Goal: Task Accomplishment & Management: Use online tool/utility

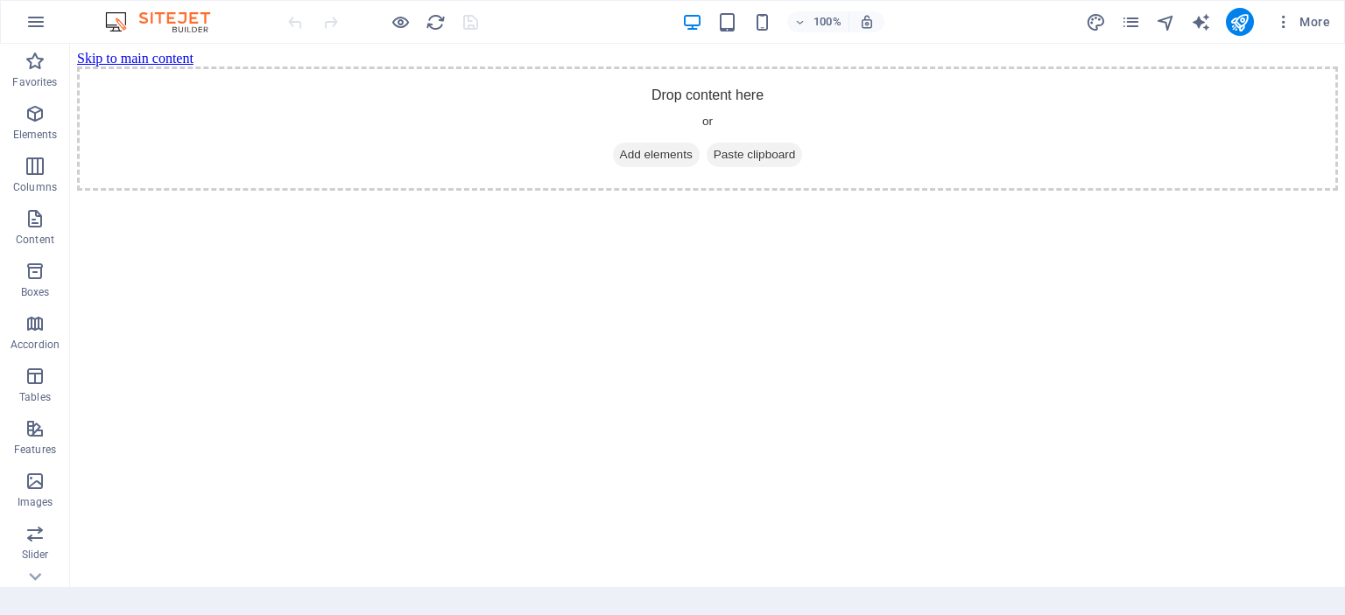
click at [724, 198] on html "Skip to main content Drop content here or Add elements Paste clipboard" at bounding box center [707, 121] width 1275 height 154
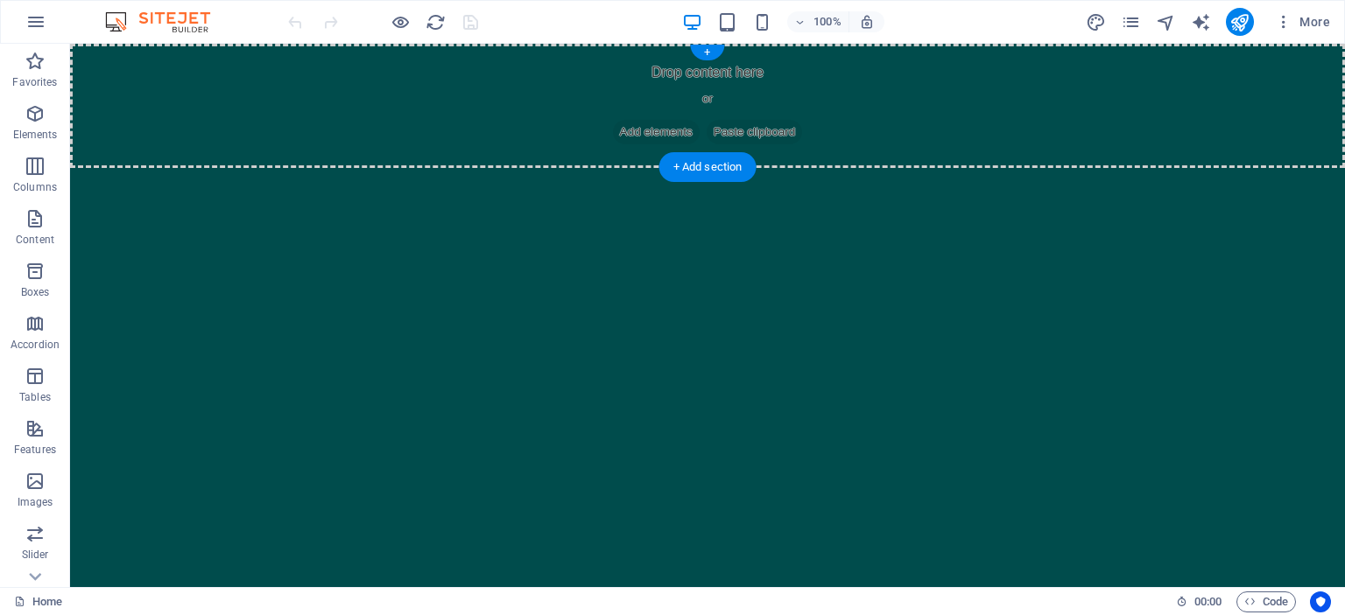
click at [1029, 136] on div "Drop content here or Add elements Paste clipboard" at bounding box center [707, 106] width 1275 height 124
click at [1281, 20] on icon "button" at bounding box center [1284, 22] width 18 height 18
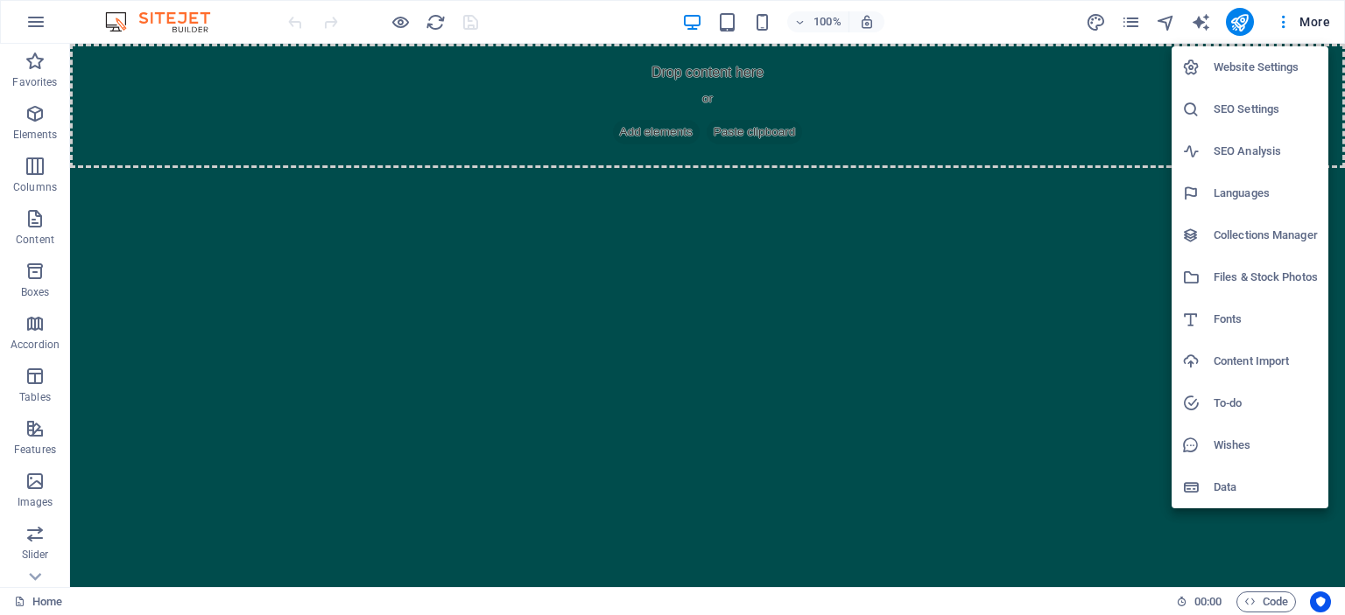
click at [1289, 61] on h6 "Website Settings" at bounding box center [1265, 67] width 104 height 21
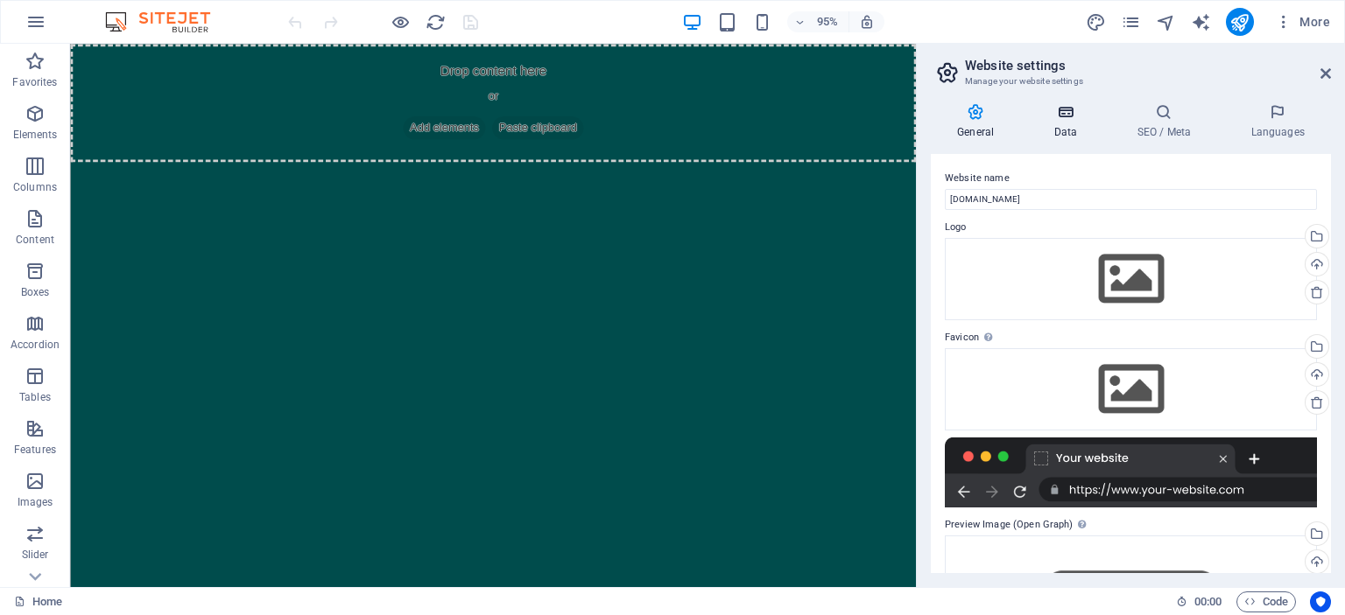
click at [1074, 126] on h4 "Data" at bounding box center [1068, 121] width 83 height 37
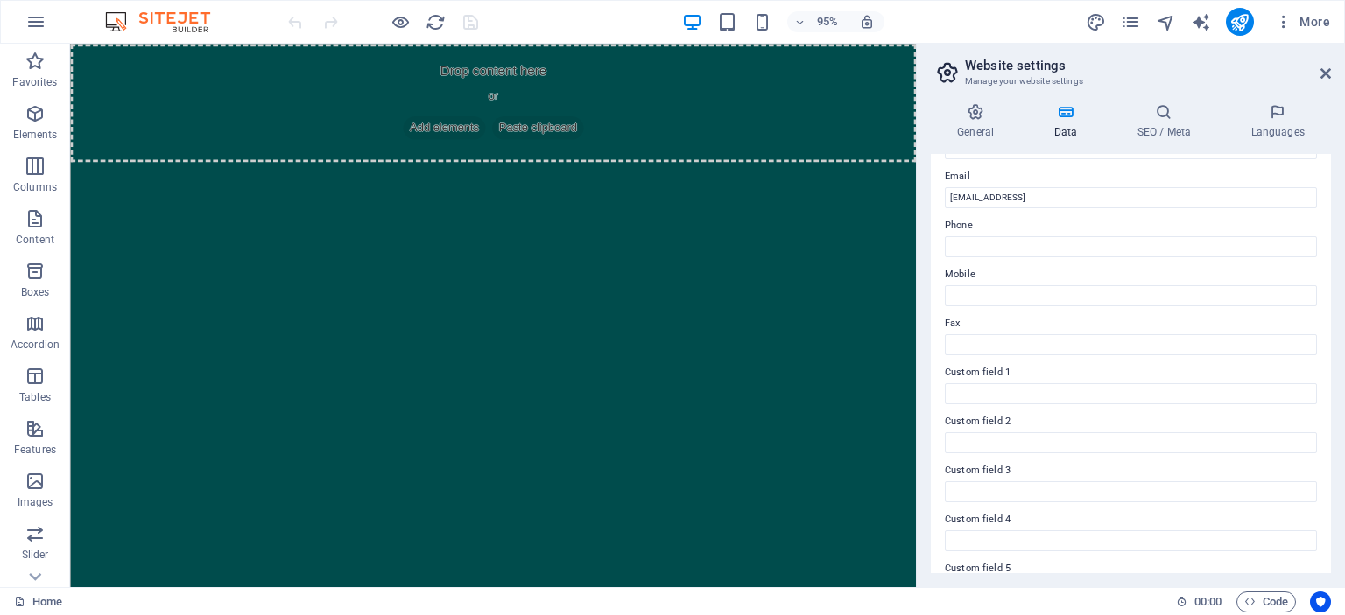
scroll to position [420, 0]
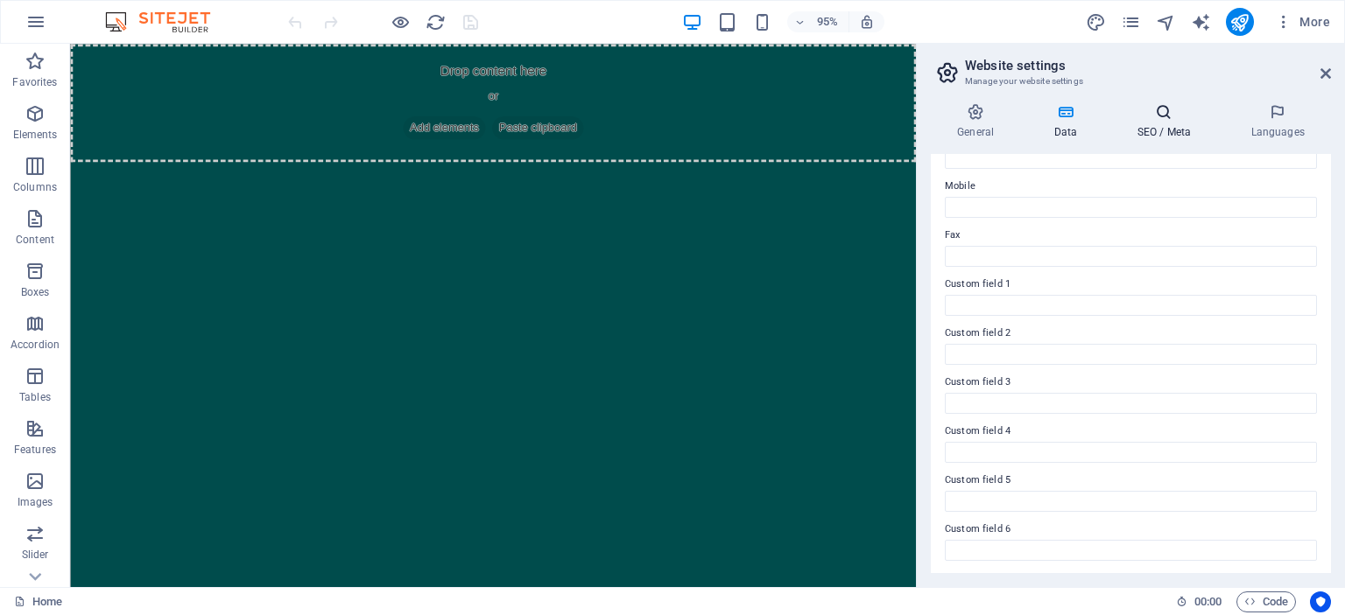
click at [1180, 136] on h4 "SEO / Meta" at bounding box center [1167, 121] width 114 height 37
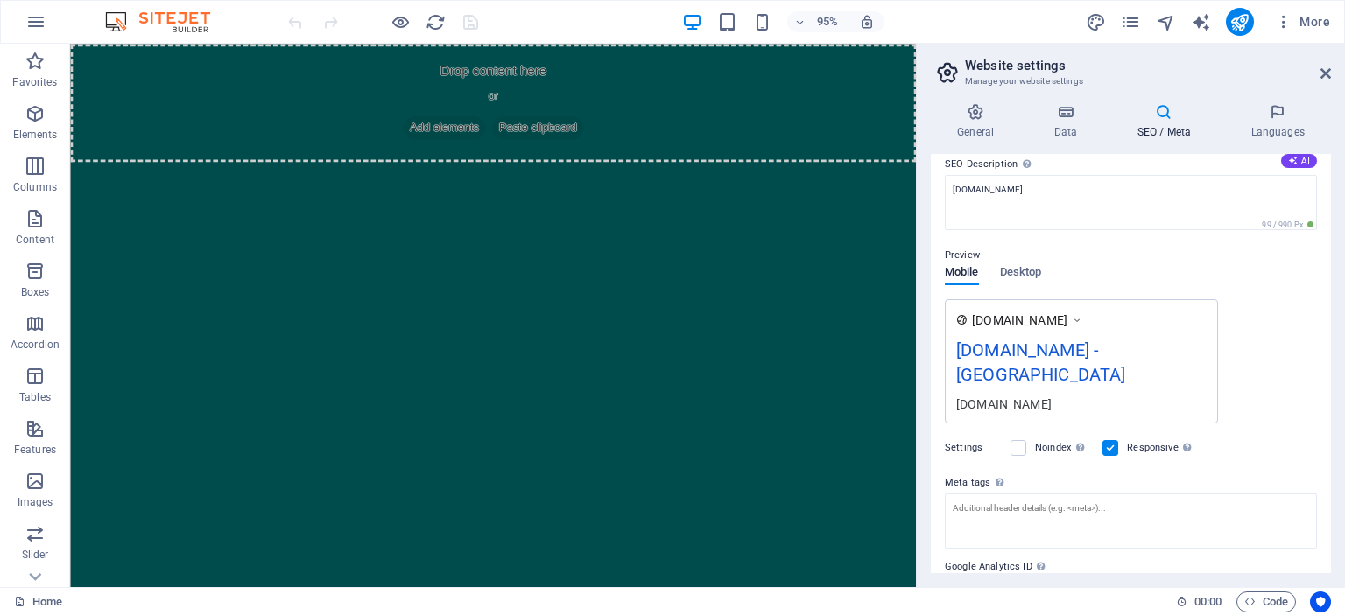
scroll to position [0, 0]
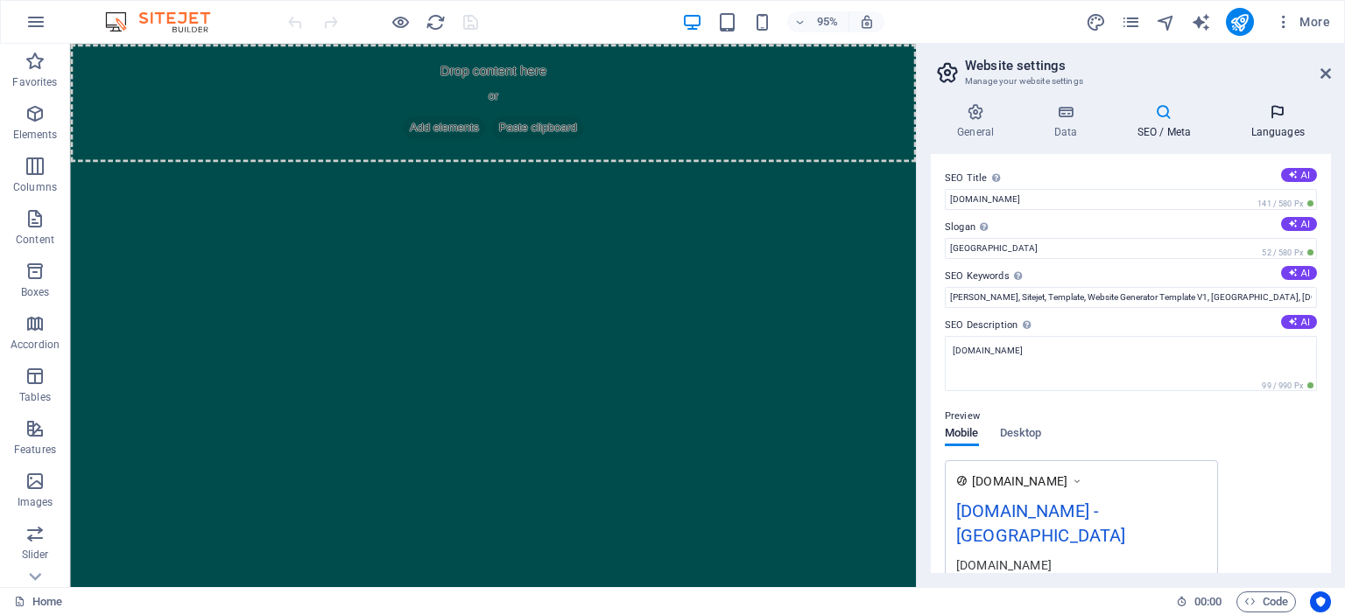
click at [1278, 120] on icon at bounding box center [1277, 112] width 107 height 18
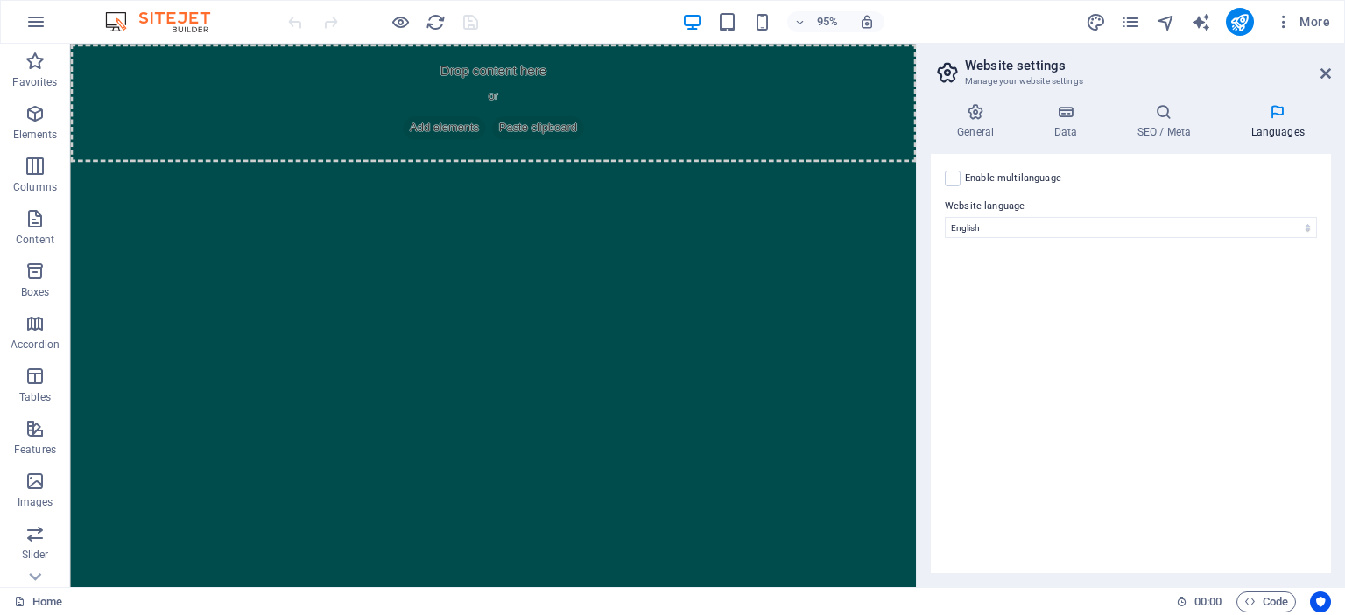
click at [738, 168] on html "Skip to main content Drop content here or Add elements Paste clipboard" at bounding box center [515, 106] width 890 height 124
click at [1321, 64] on h2 "Website settings" at bounding box center [1148, 66] width 366 height 16
click at [1329, 74] on icon at bounding box center [1325, 74] width 11 height 14
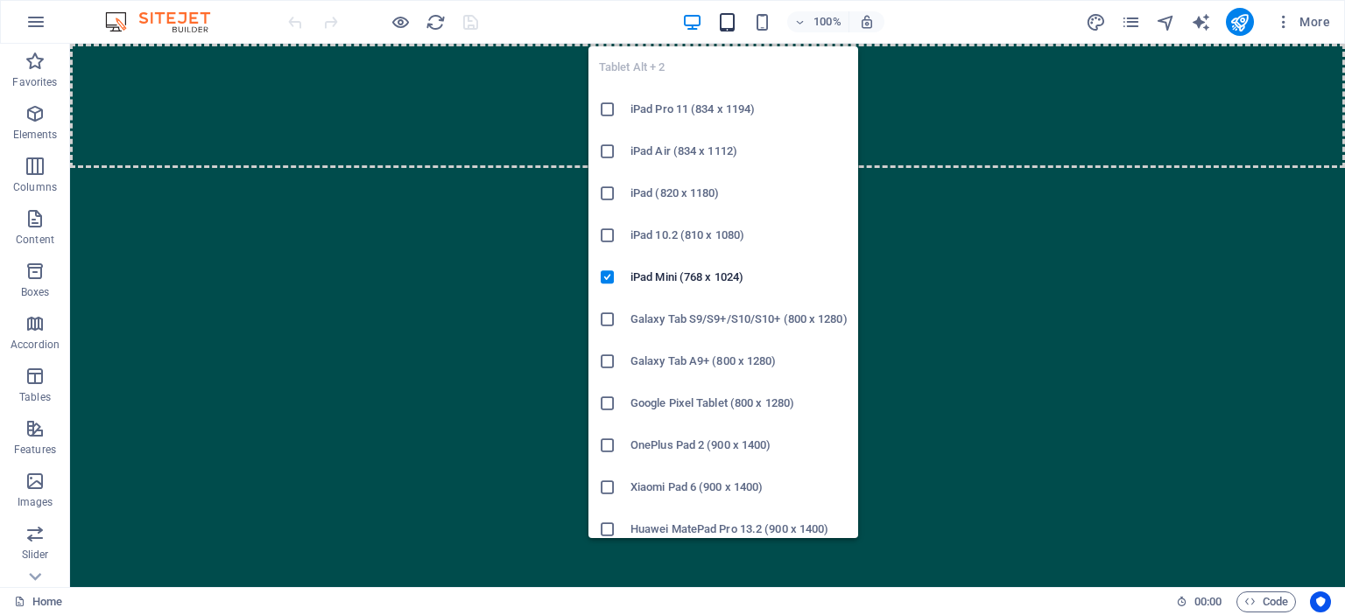
click at [720, 17] on icon "button" at bounding box center [727, 22] width 20 height 20
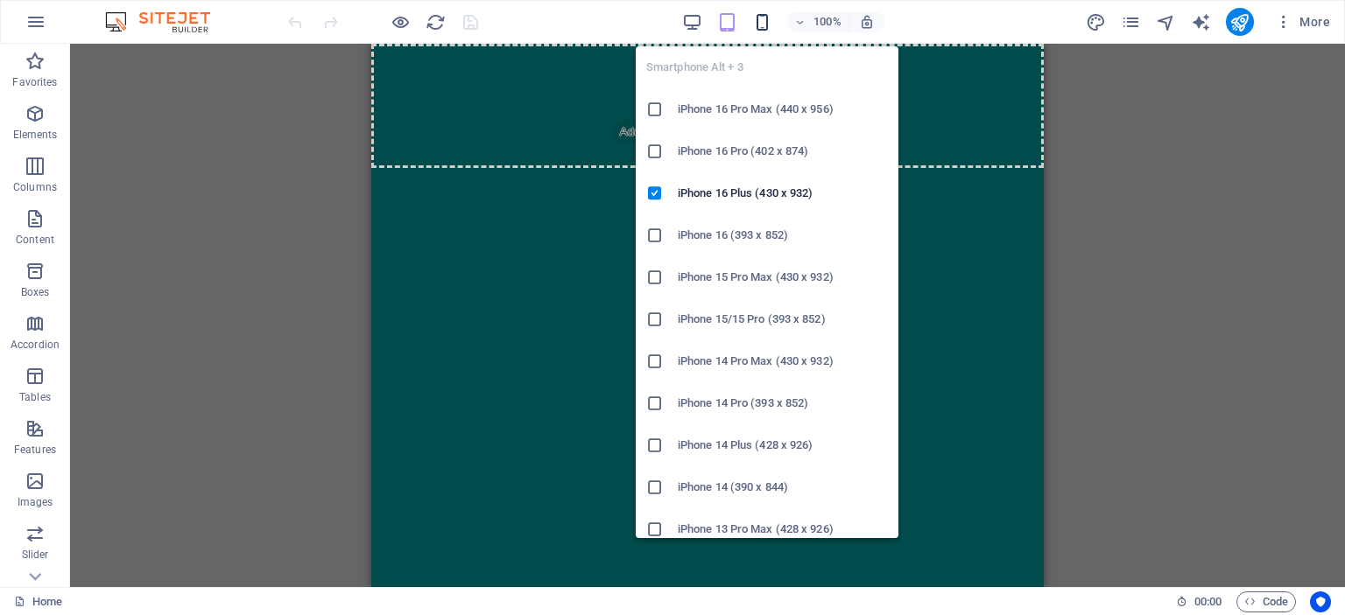
click at [755, 19] on icon "button" at bounding box center [762, 22] width 20 height 20
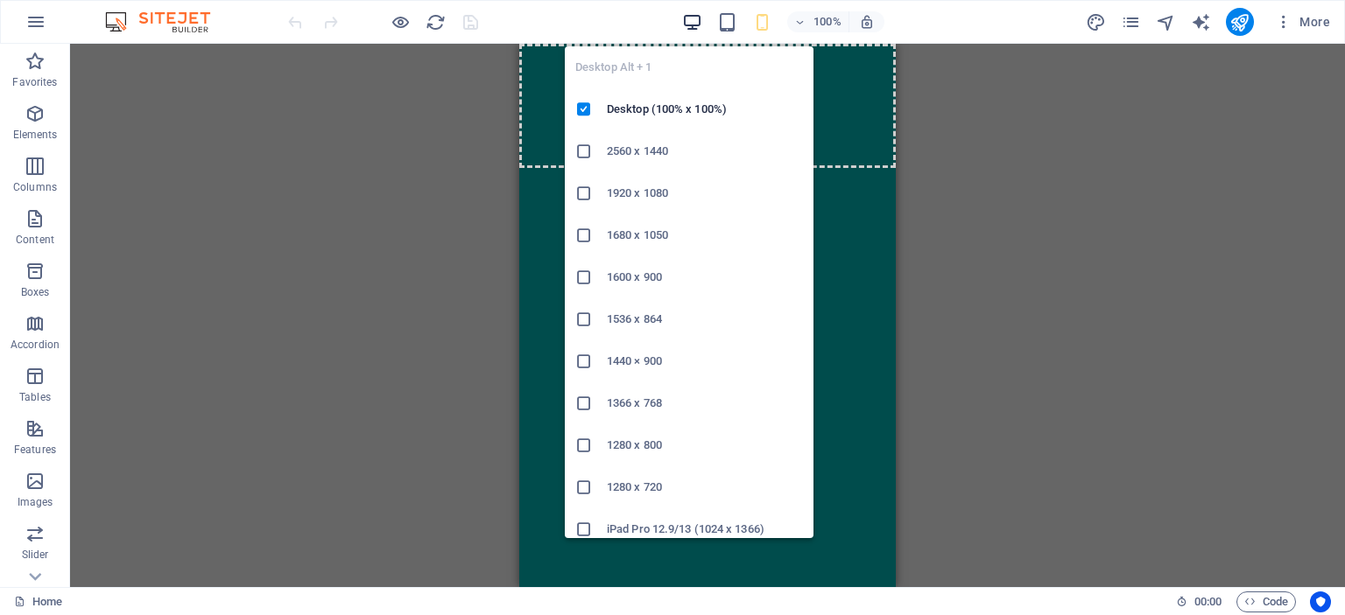
click at [690, 18] on icon "button" at bounding box center [692, 22] width 20 height 20
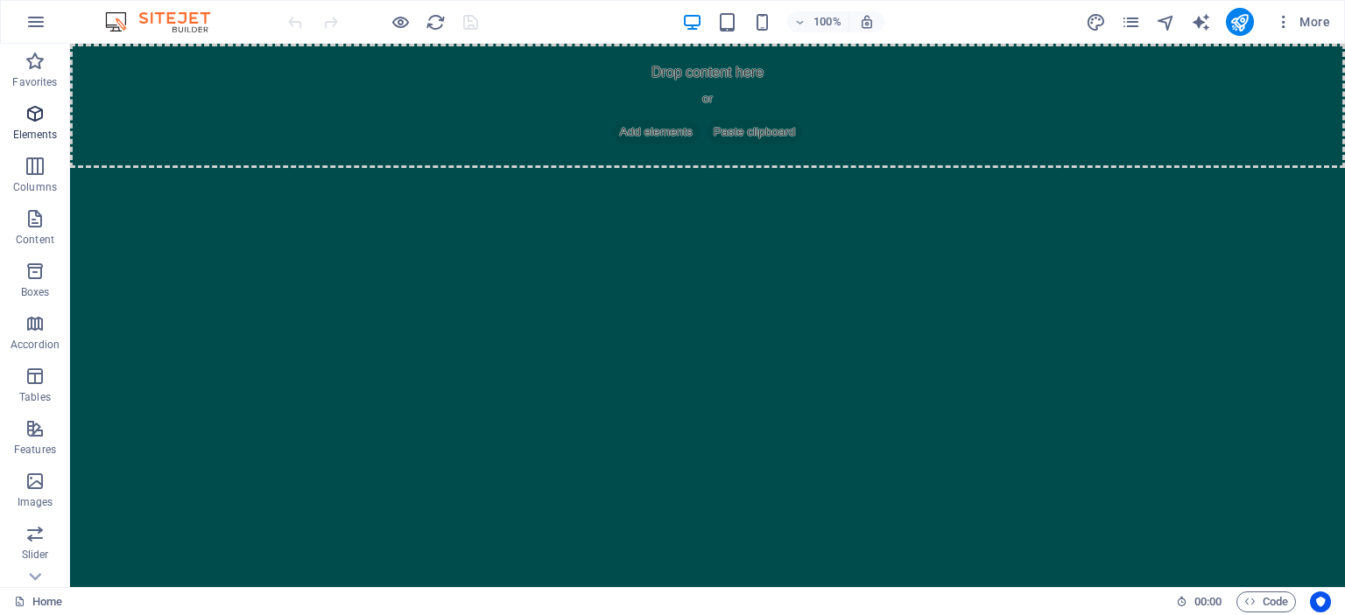
click at [38, 118] on icon "button" at bounding box center [35, 113] width 21 height 21
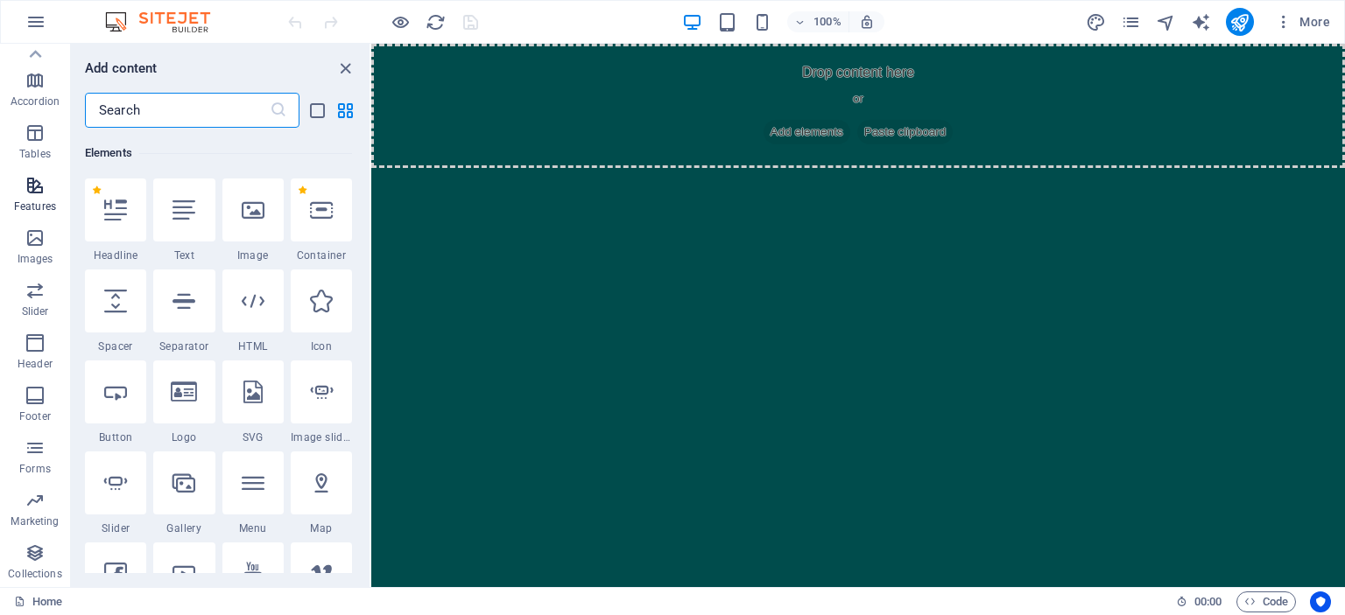
scroll to position [237, 0]
click at [647, 168] on html "Skip to main content Drop content here or Add elements Paste clipboard" at bounding box center [857, 106] width 973 height 124
click at [354, 67] on icon "close panel" at bounding box center [345, 69] width 20 height 20
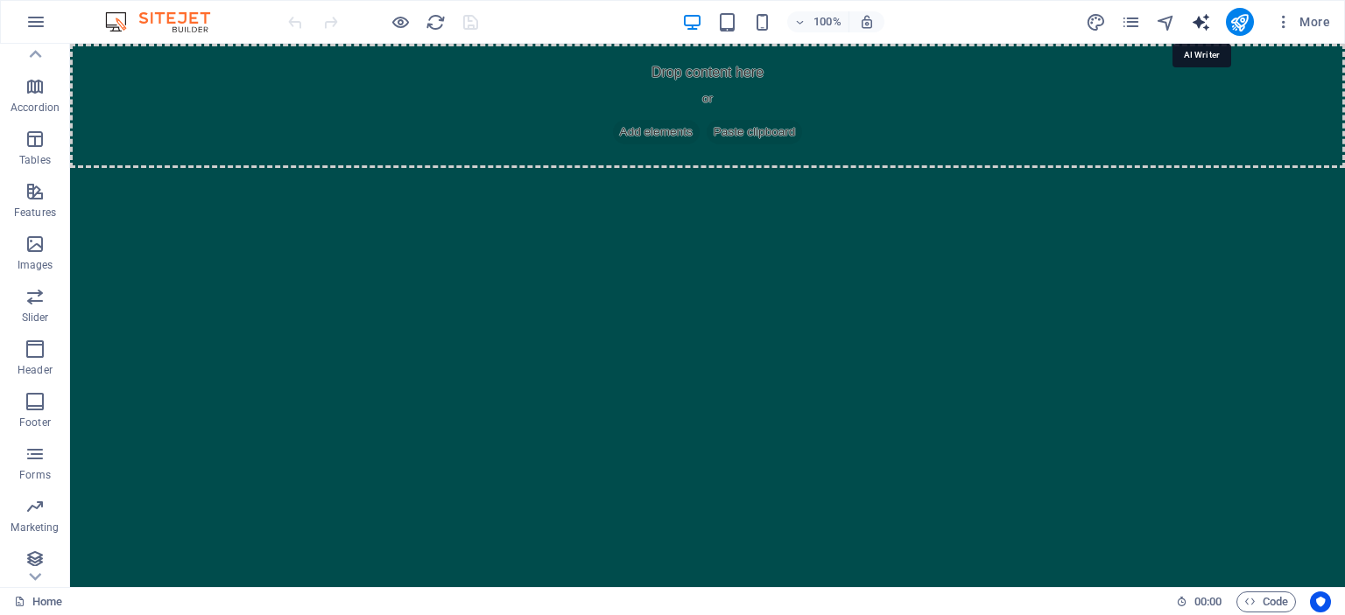
click at [1205, 17] on icon "text_generator" at bounding box center [1200, 22] width 20 height 20
select select "English"
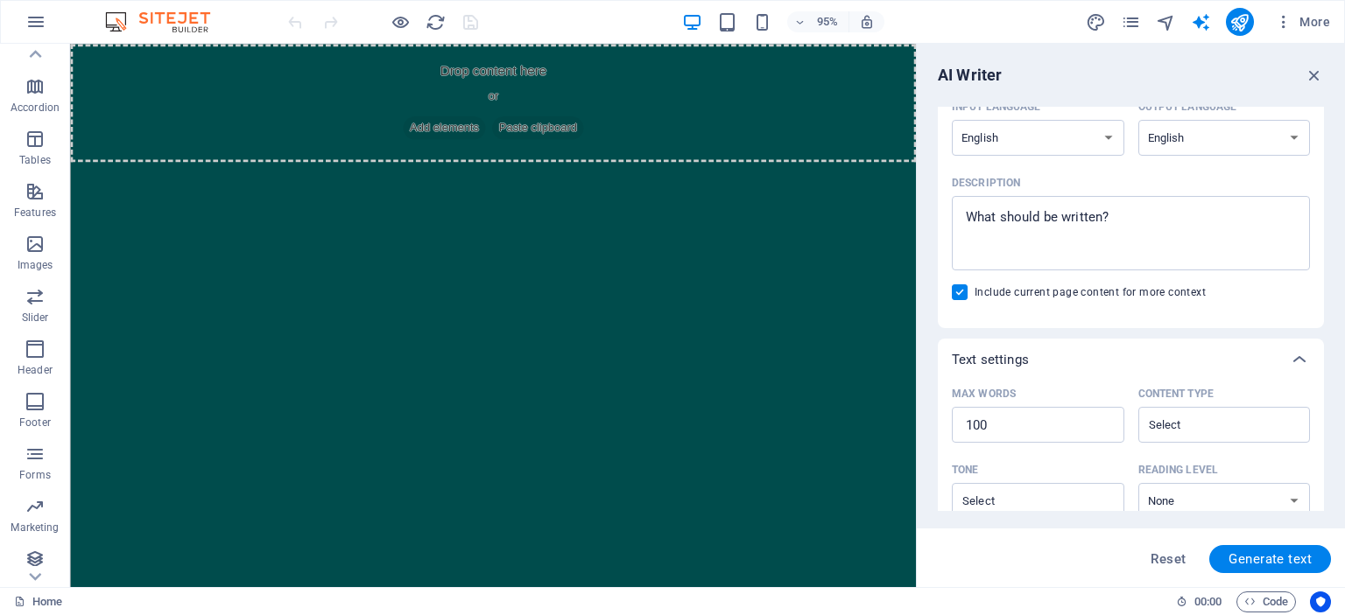
scroll to position [0, 0]
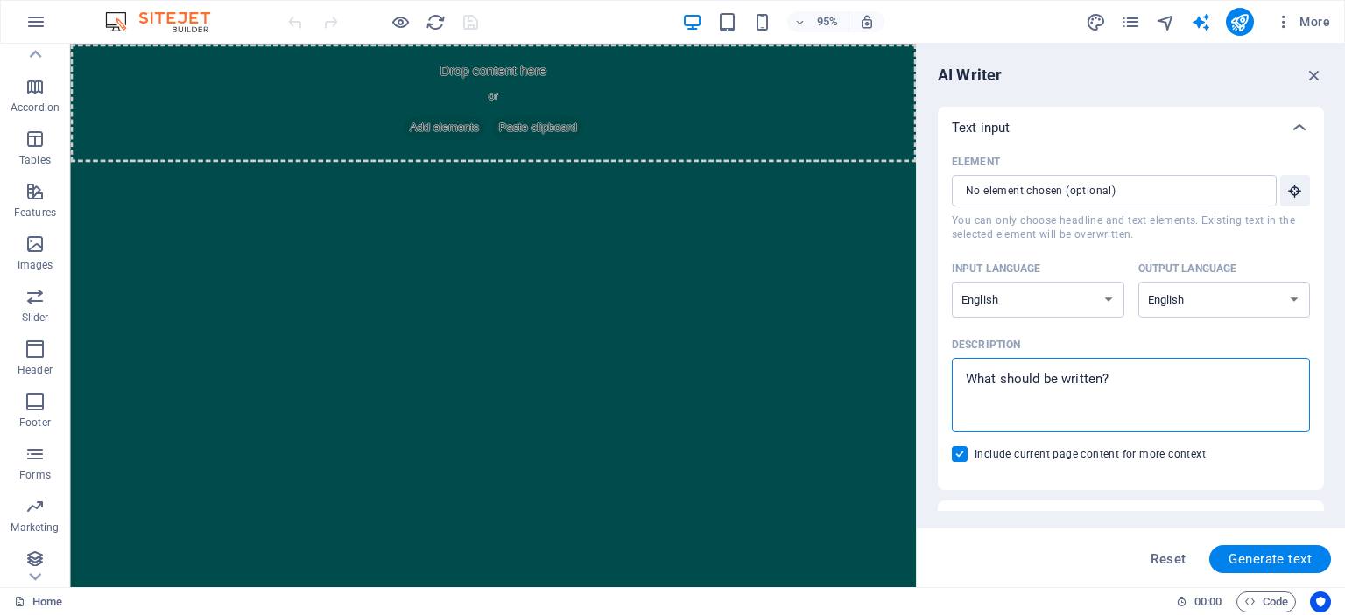
click at [1167, 376] on textarea "Description x ​" at bounding box center [1130, 395] width 341 height 57
type textarea "x"
click at [1310, 83] on icon "button" at bounding box center [1313, 75] width 19 height 19
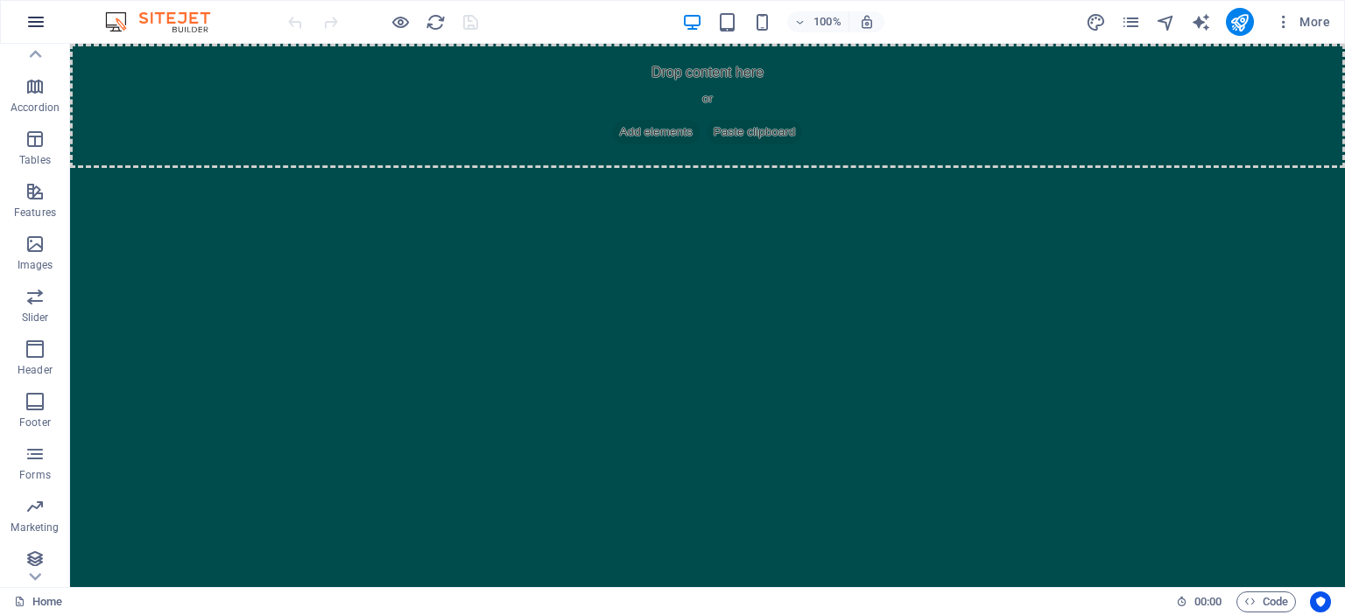
click at [26, 18] on icon "button" at bounding box center [35, 21] width 21 height 21
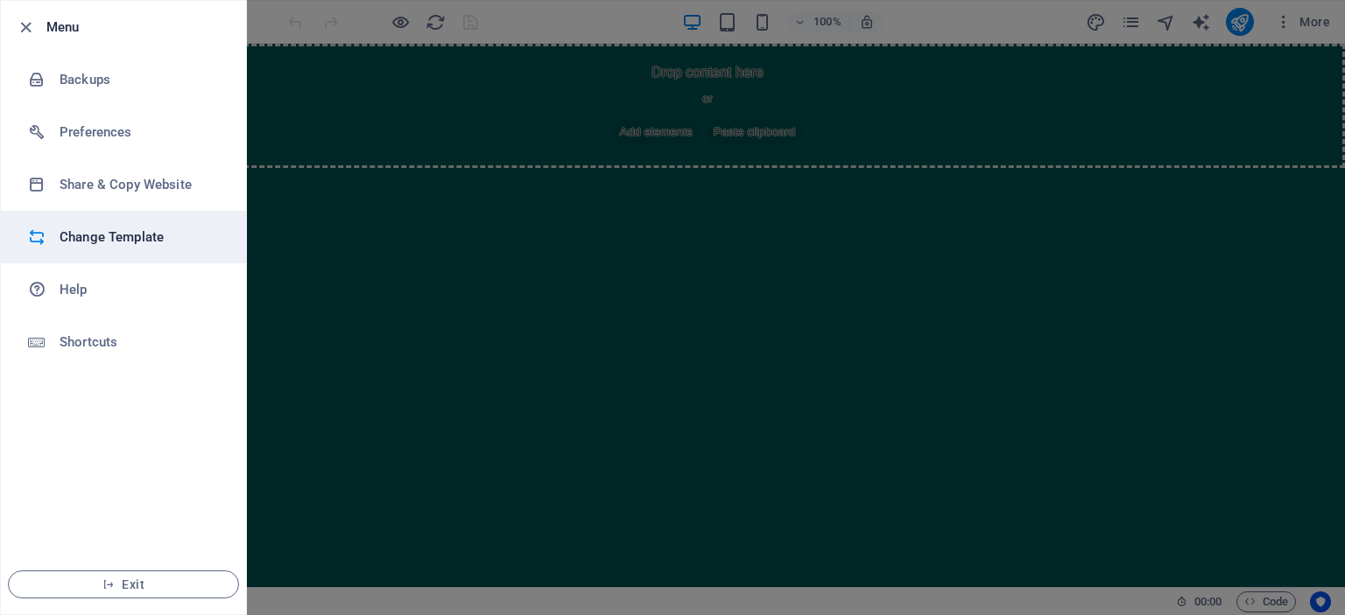
click at [126, 241] on h6 "Change Template" at bounding box center [141, 237] width 162 height 21
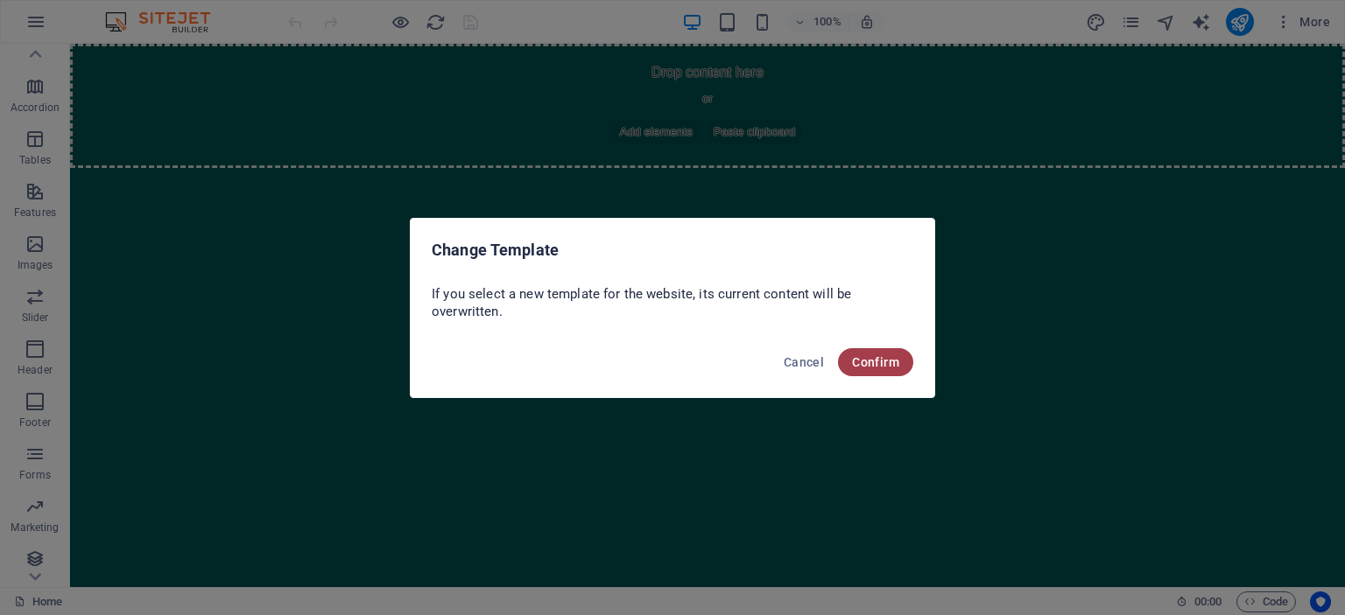
click at [869, 366] on span "Confirm" at bounding box center [875, 362] width 47 height 14
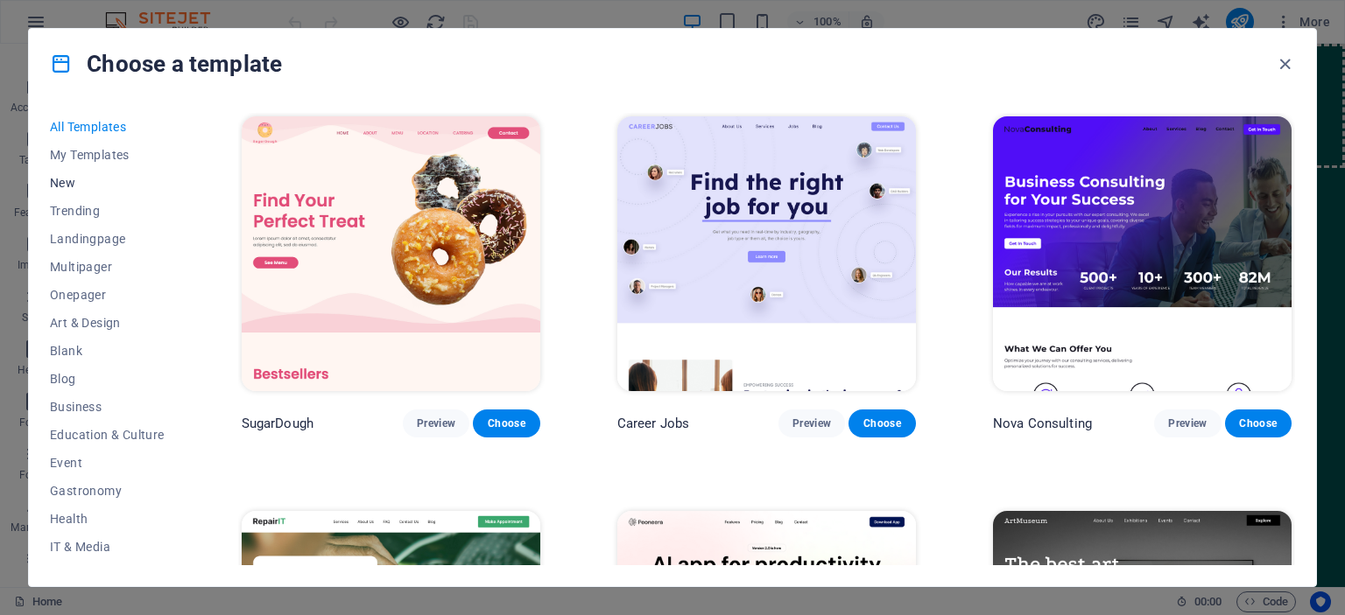
click at [71, 181] on span "New" at bounding box center [107, 183] width 115 height 14
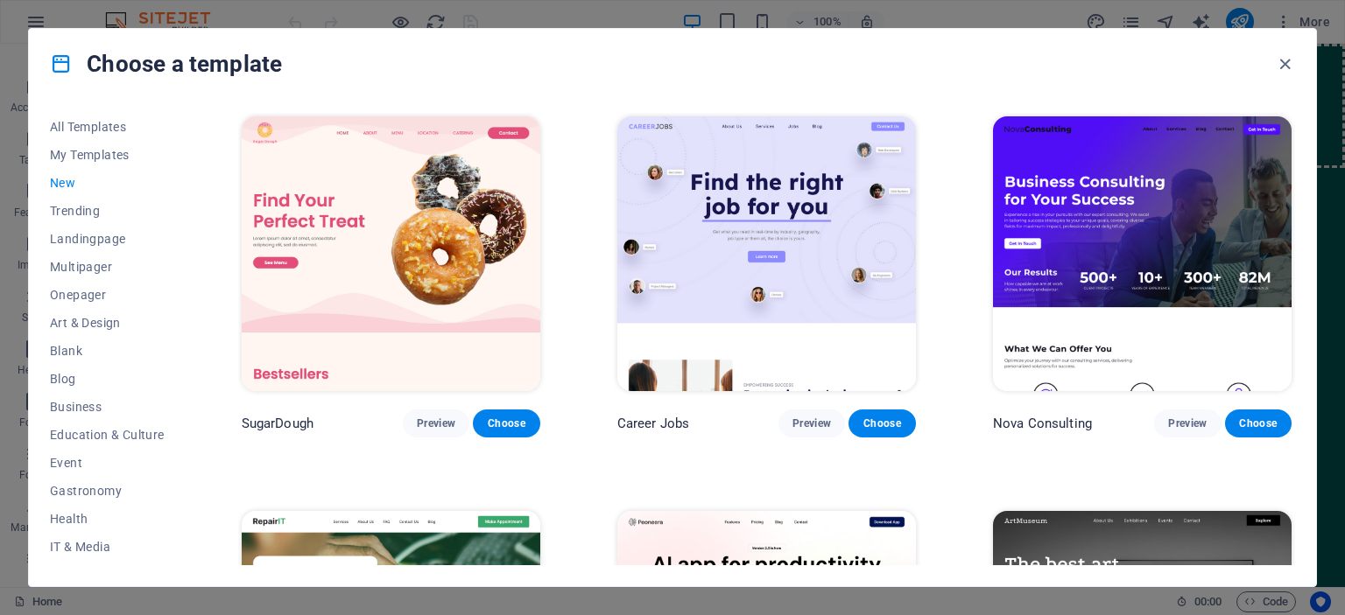
click at [71, 181] on span "New" at bounding box center [107, 183] width 115 height 14
click at [91, 152] on span "My Templates" at bounding box center [107, 155] width 115 height 14
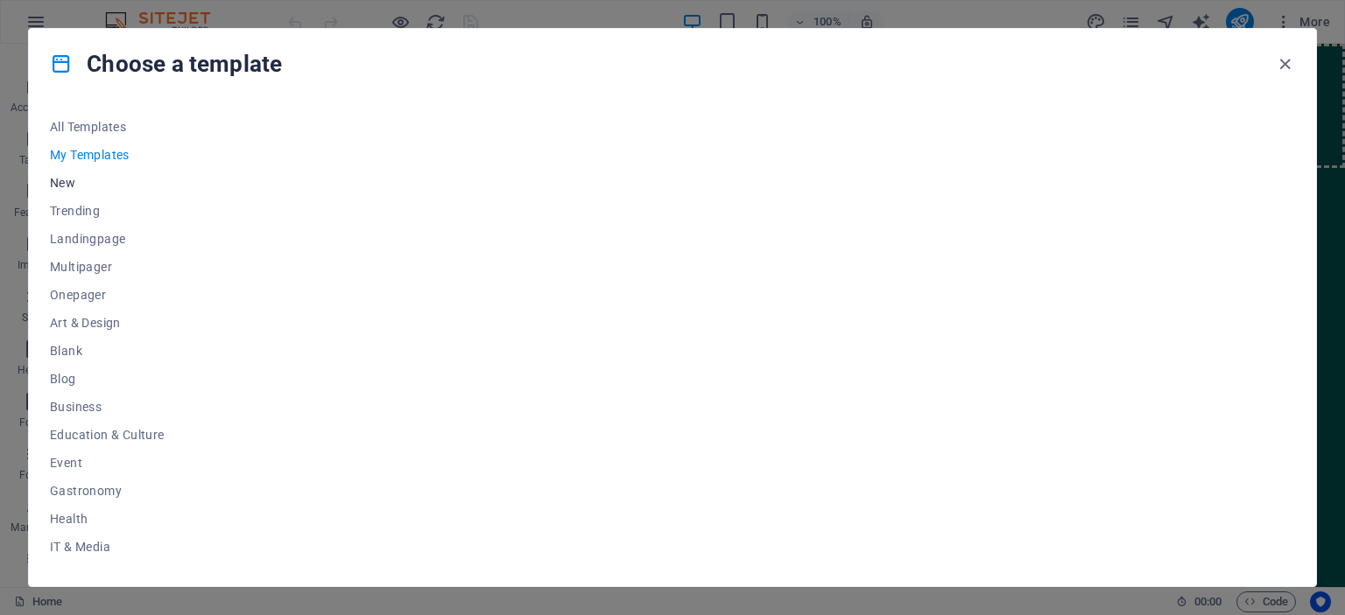
click at [63, 179] on span "New" at bounding box center [107, 183] width 115 height 14
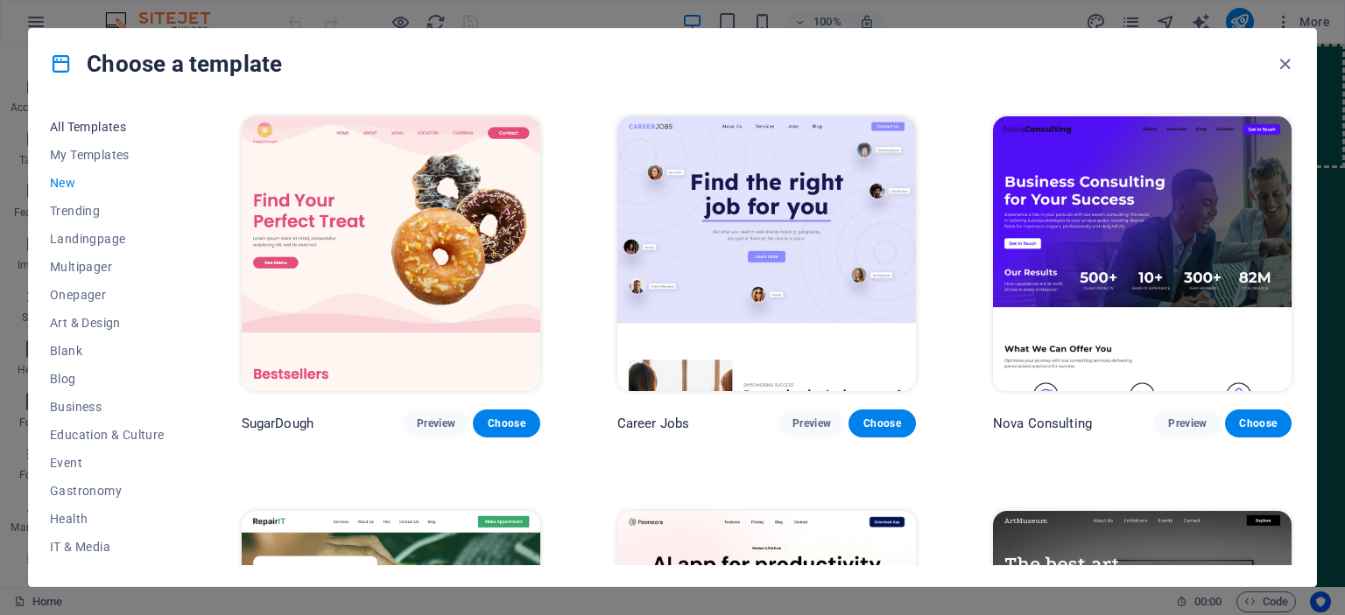
click at [75, 134] on button "All Templates" at bounding box center [107, 127] width 115 height 28
click at [89, 151] on span "My Templates" at bounding box center [107, 155] width 115 height 14
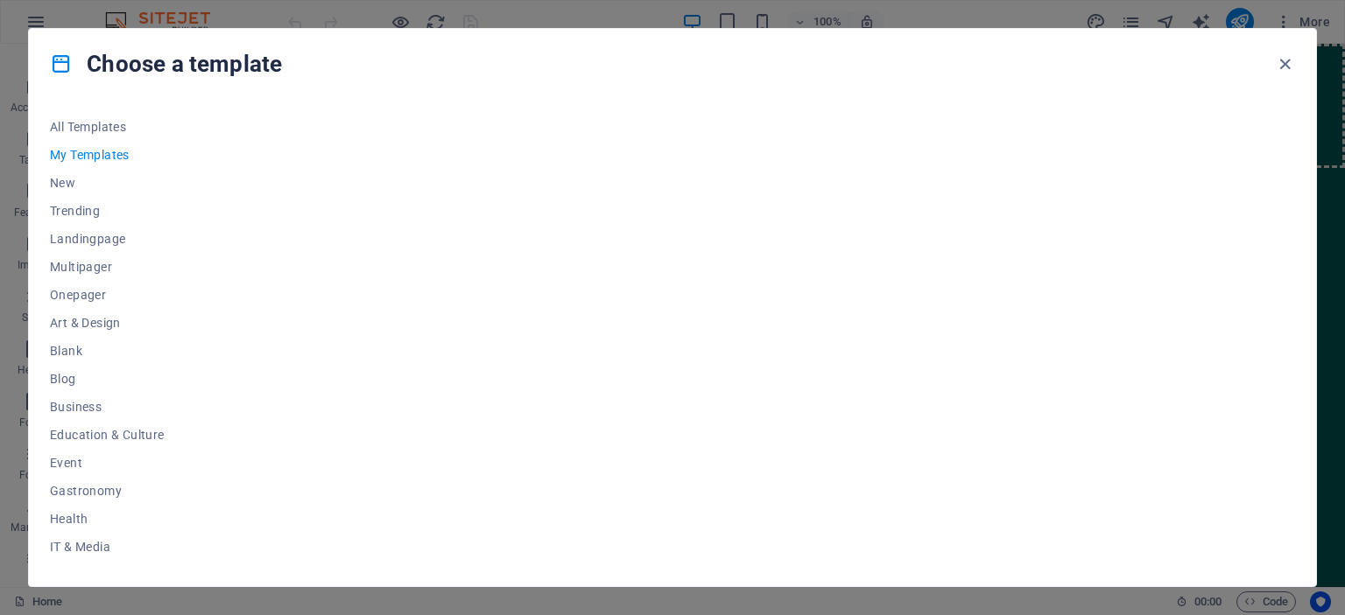
click at [321, 295] on div at bounding box center [766, 339] width 1057 height 453
click at [88, 214] on span "Trending" at bounding box center [107, 211] width 115 height 14
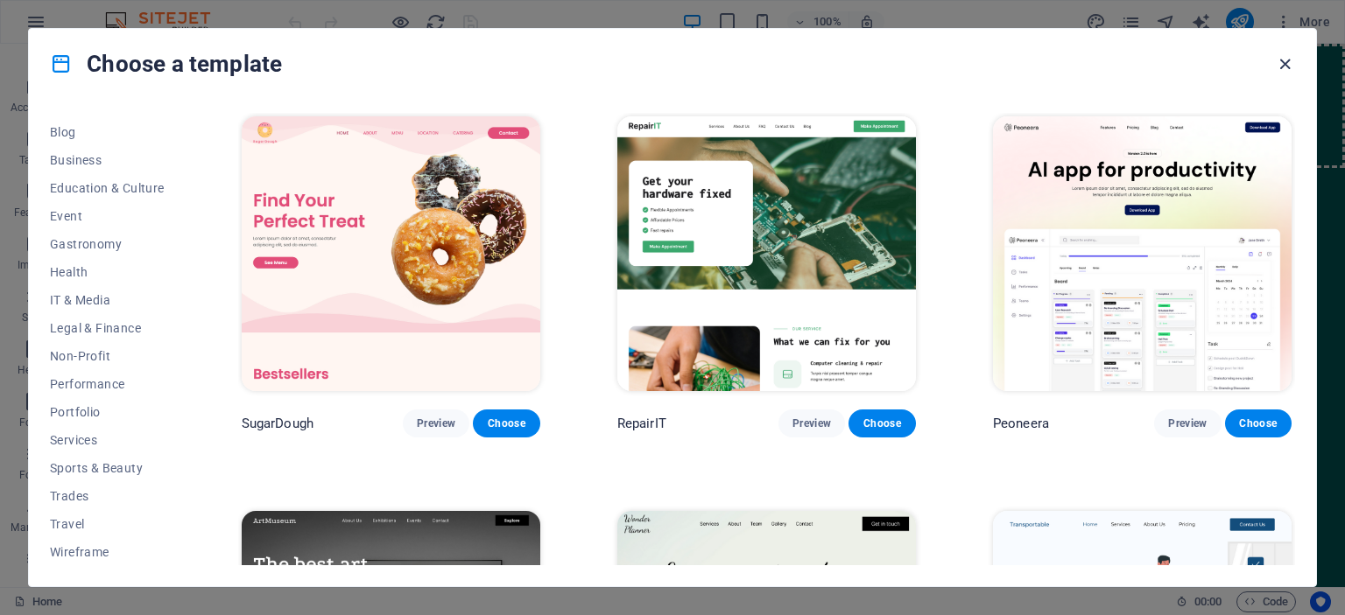
click at [1292, 60] on icon "button" at bounding box center [1285, 64] width 20 height 20
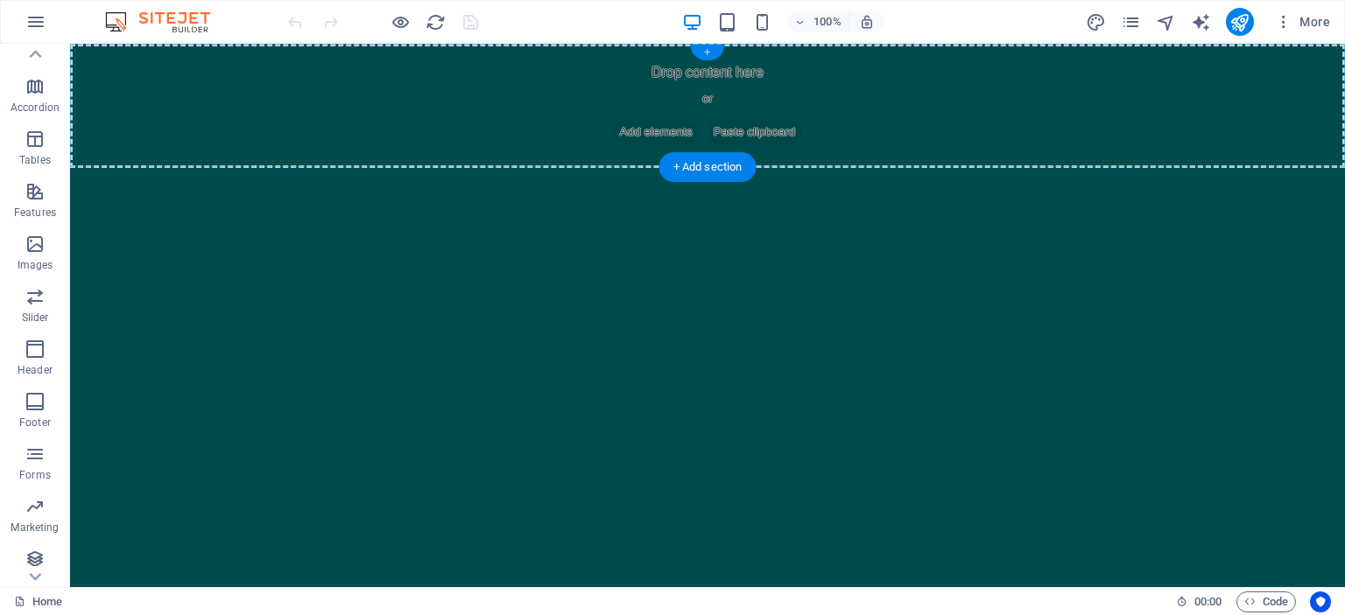
click at [707, 53] on div "+" at bounding box center [707, 53] width 34 height 16
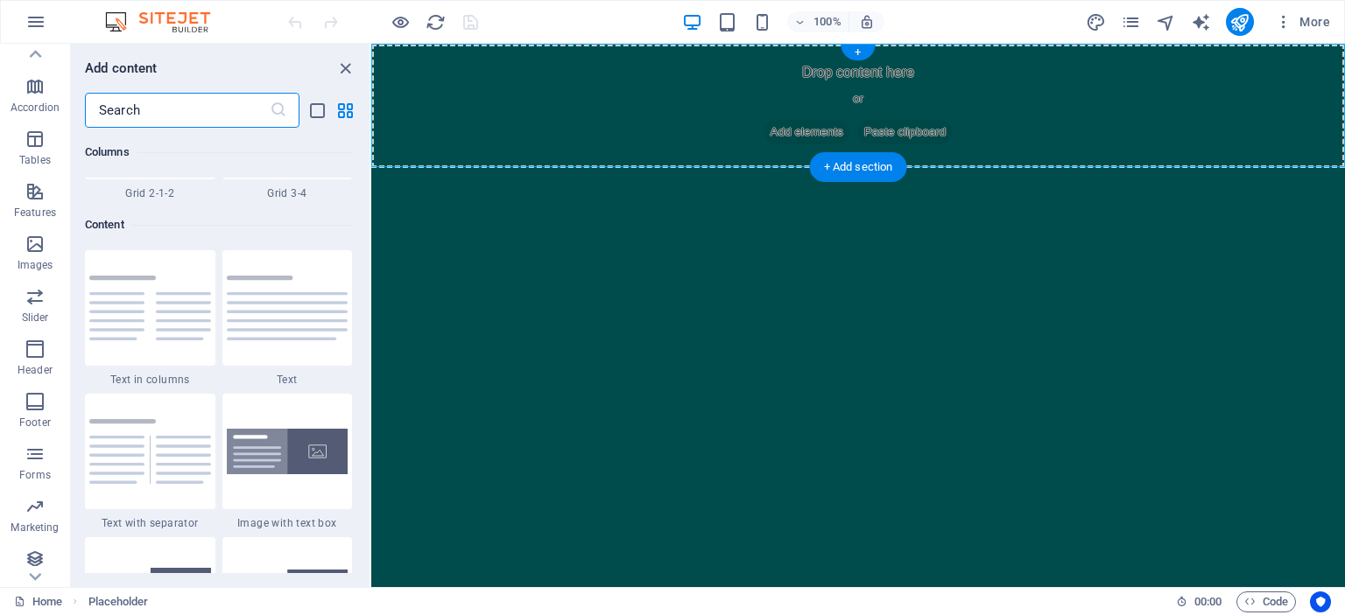
scroll to position [3063, 0]
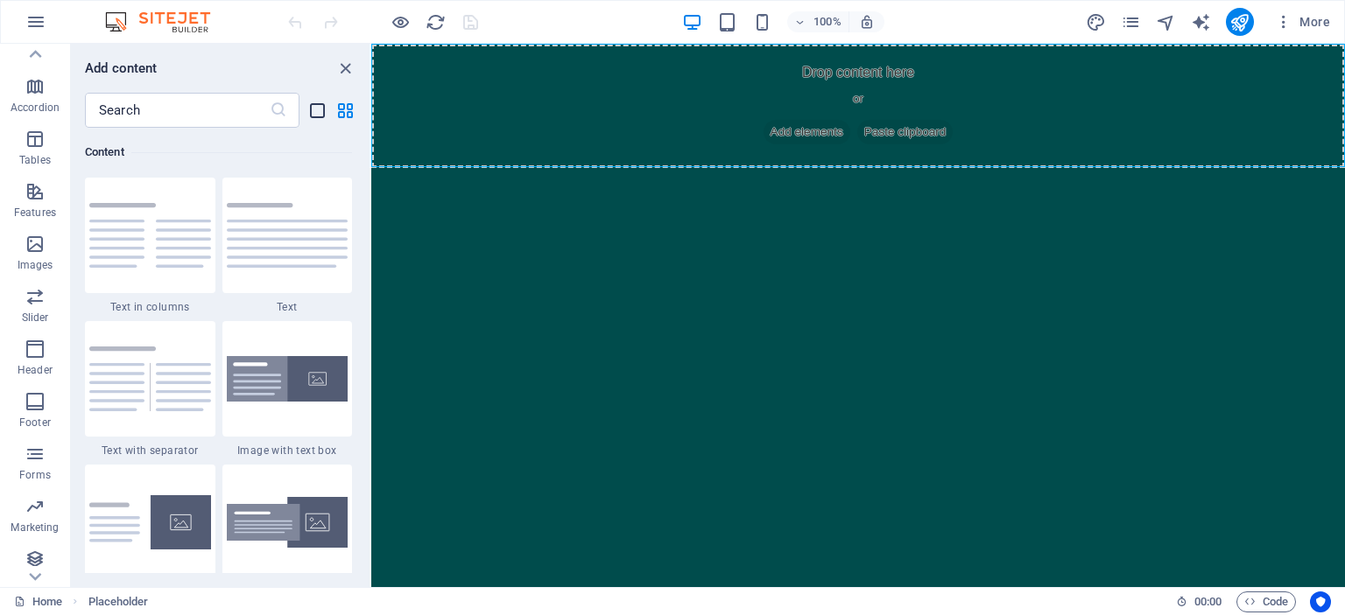
click at [307, 110] on icon "list-view" at bounding box center [317, 111] width 20 height 20
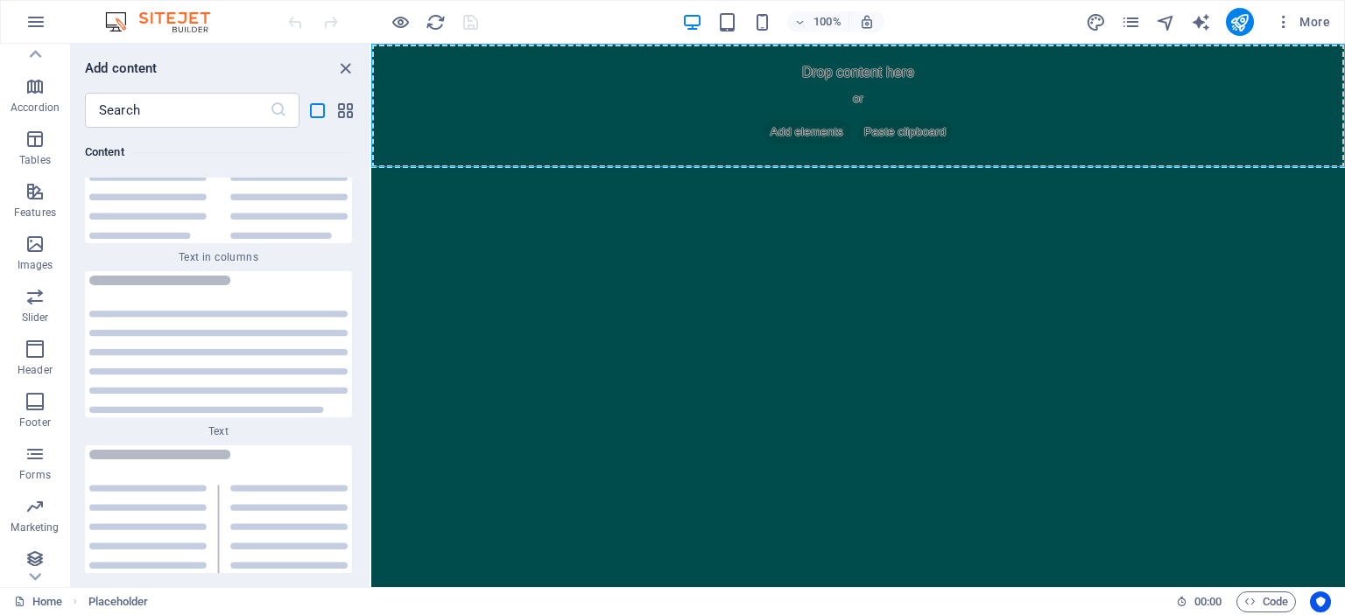
scroll to position [9374, 0]
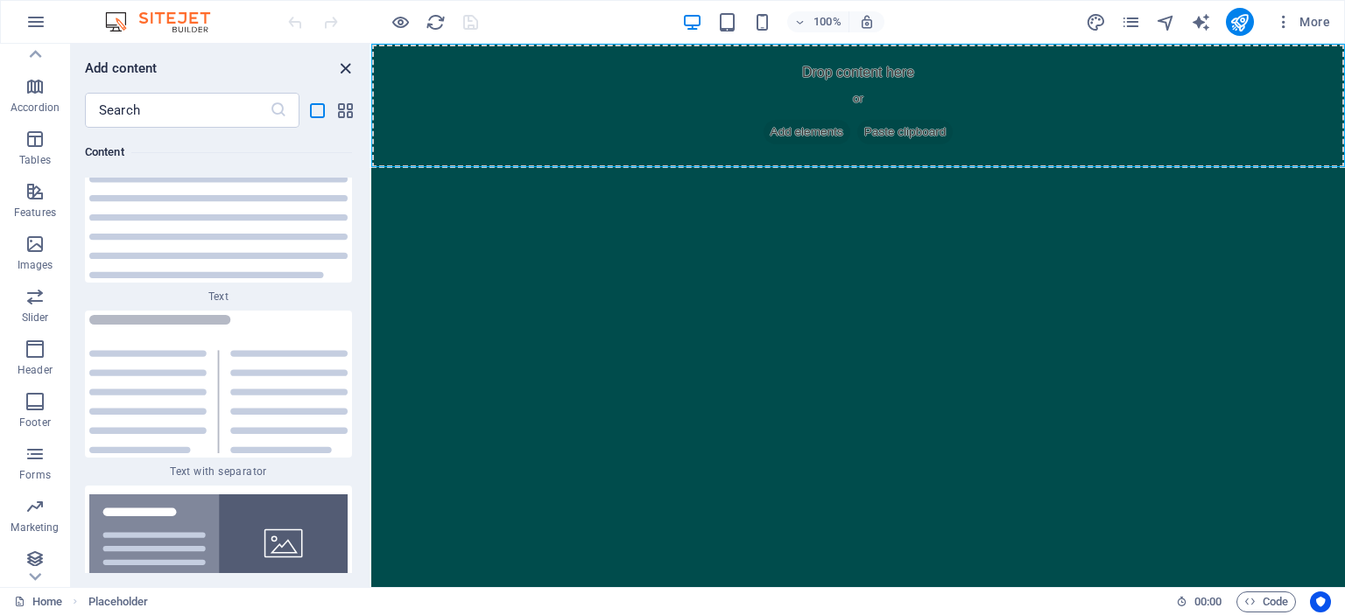
click at [340, 61] on icon "close panel" at bounding box center [345, 69] width 20 height 20
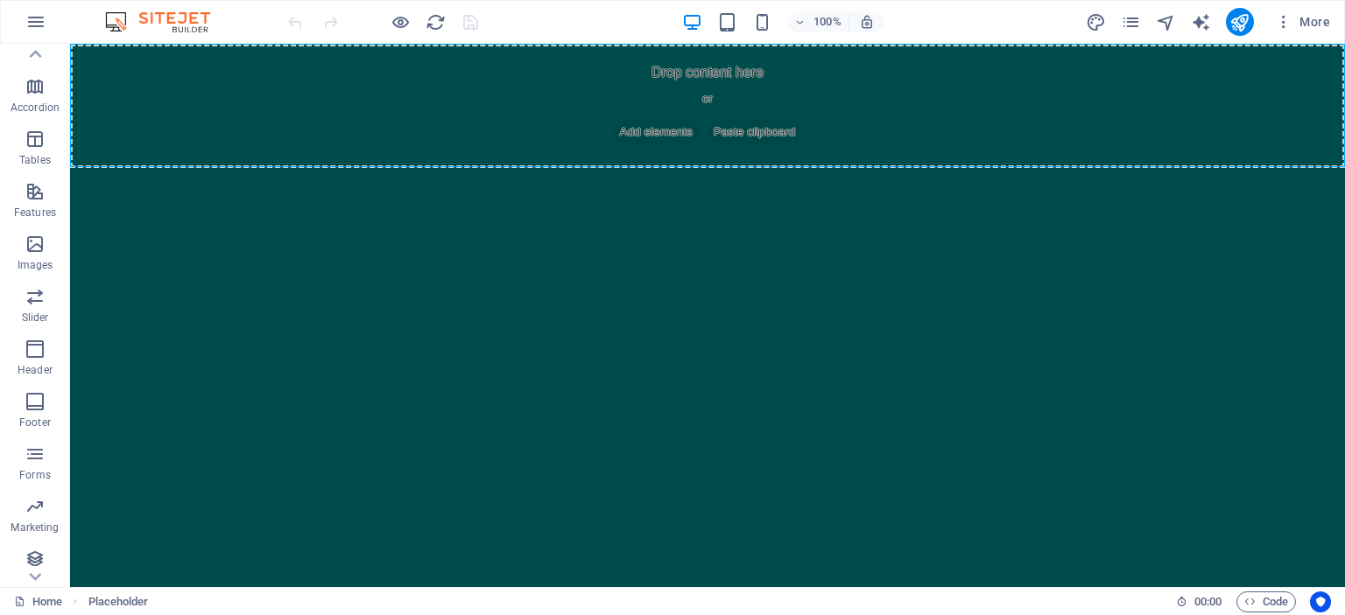
click at [981, 168] on html "Skip to main content Drop content here or Add elements Paste clipboard" at bounding box center [707, 106] width 1275 height 124
click at [32, 158] on p "Tables" at bounding box center [35, 160] width 32 height 14
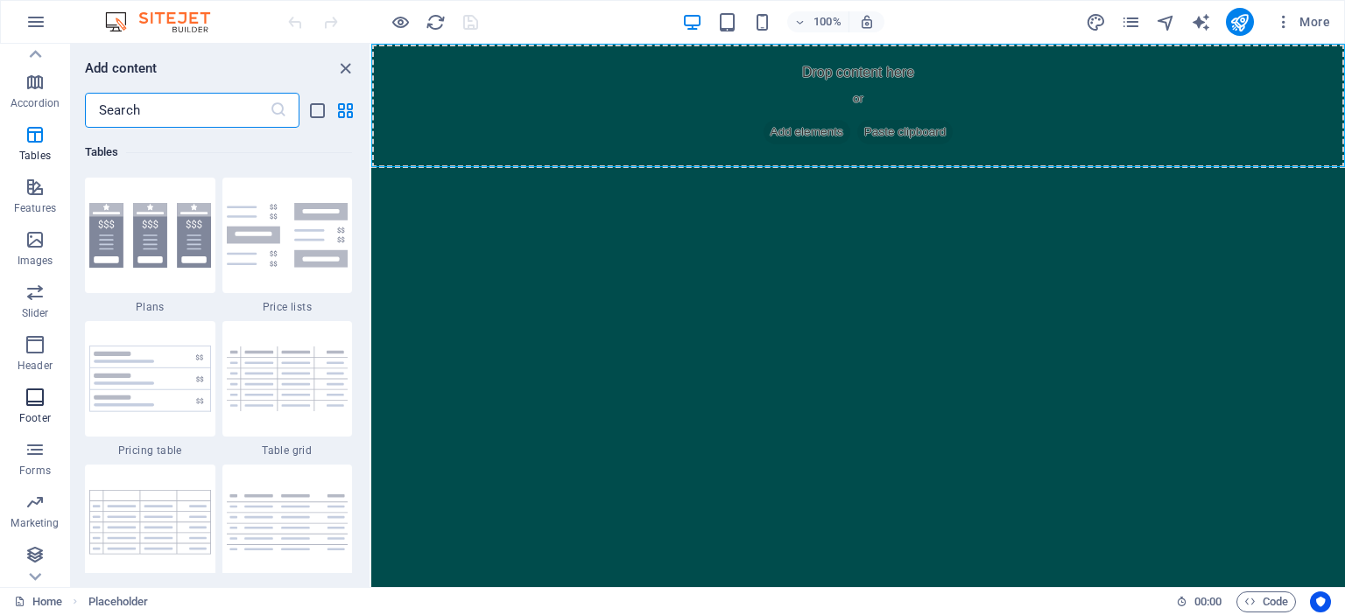
scroll to position [243, 0]
click at [34, 353] on icon "button" at bounding box center [35, 343] width 21 height 21
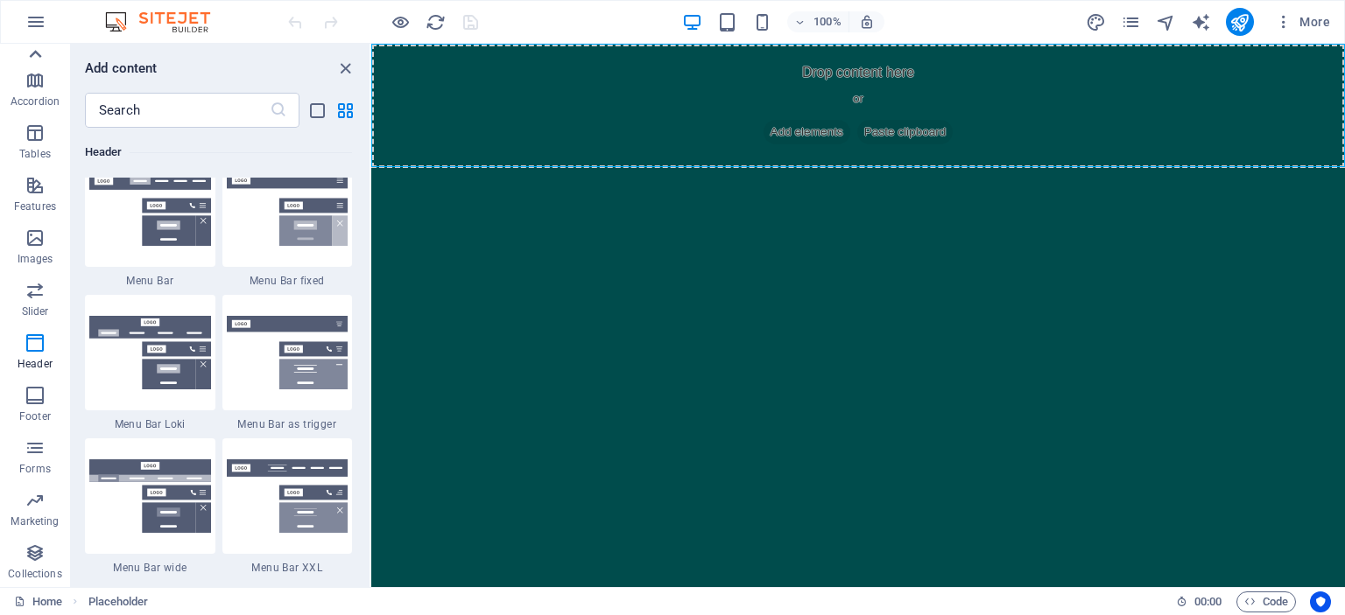
click at [34, 52] on icon at bounding box center [36, 54] width 12 height 8
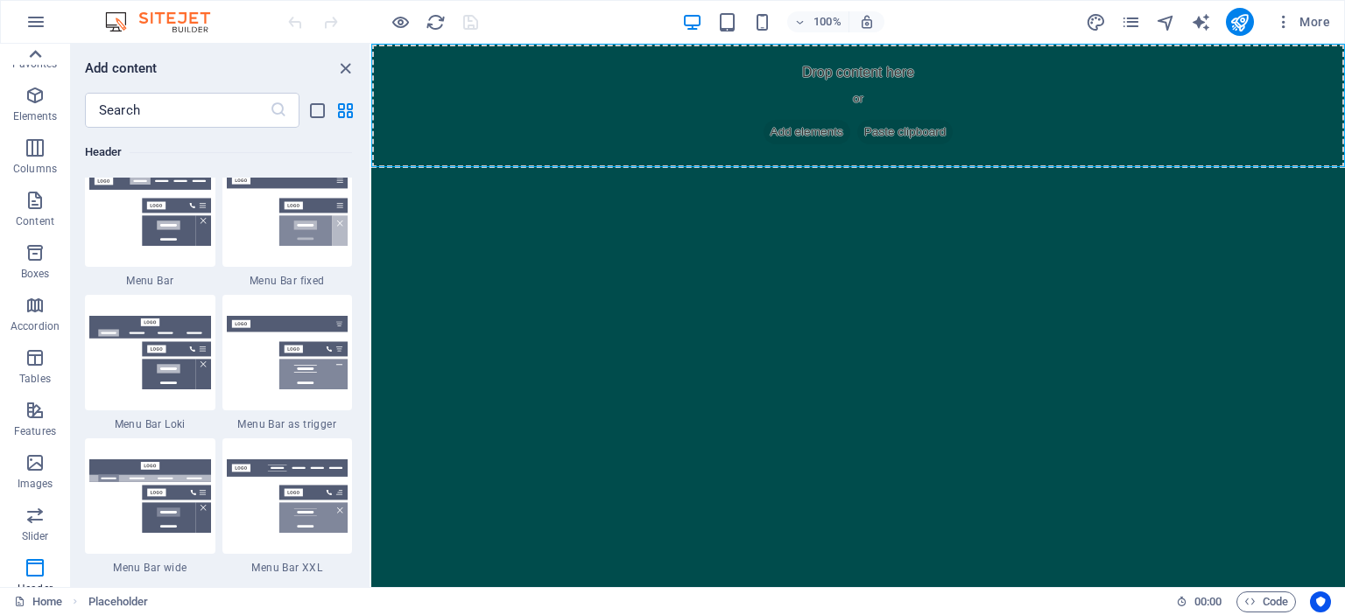
scroll to position [0, 0]
click at [33, 21] on icon "button" at bounding box center [35, 21] width 21 height 21
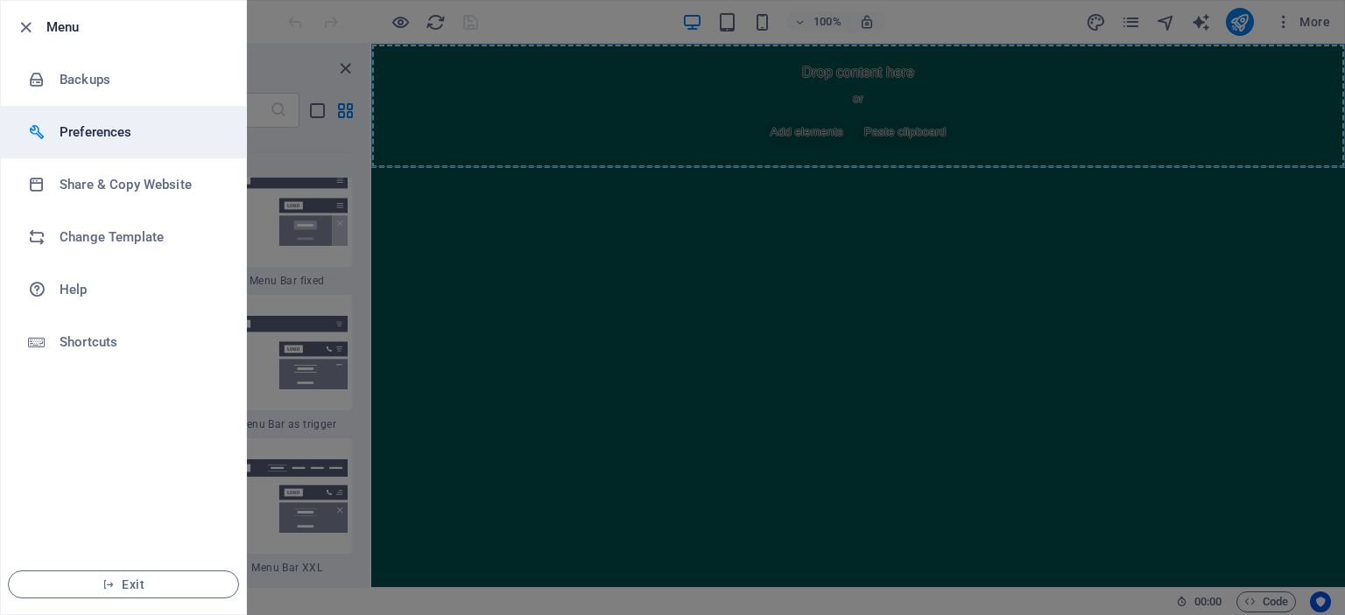
click at [99, 136] on h6 "Preferences" at bounding box center [141, 132] width 162 height 21
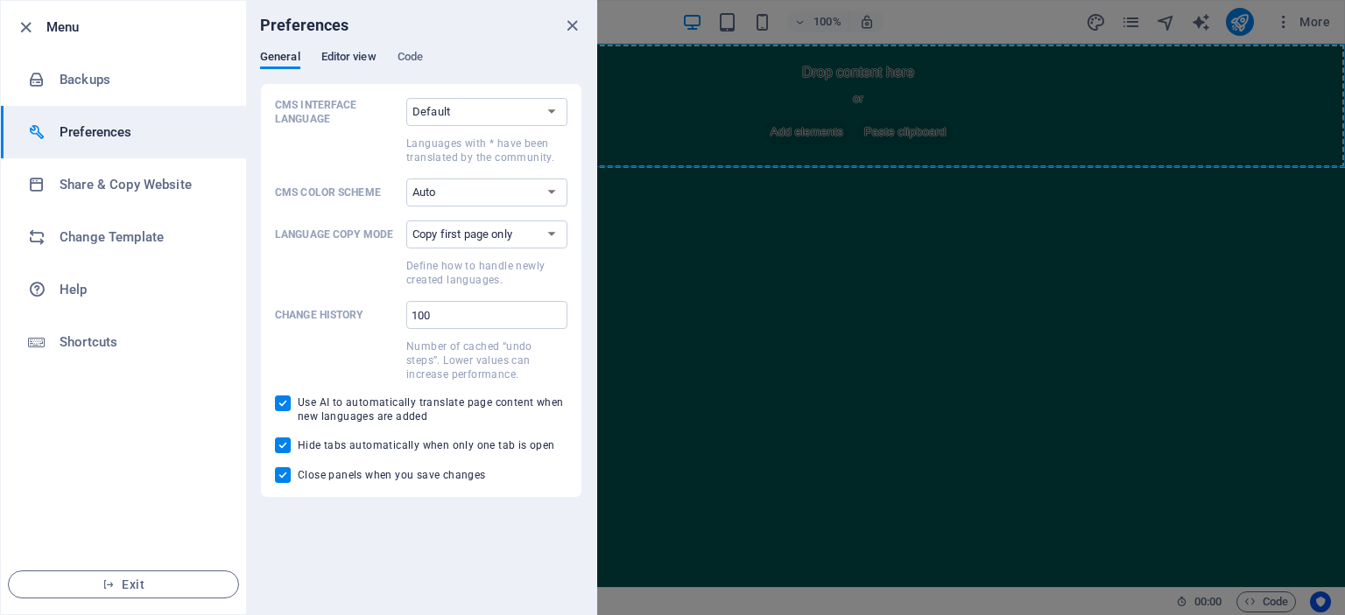
click at [361, 62] on span "Editor view" at bounding box center [348, 58] width 55 height 25
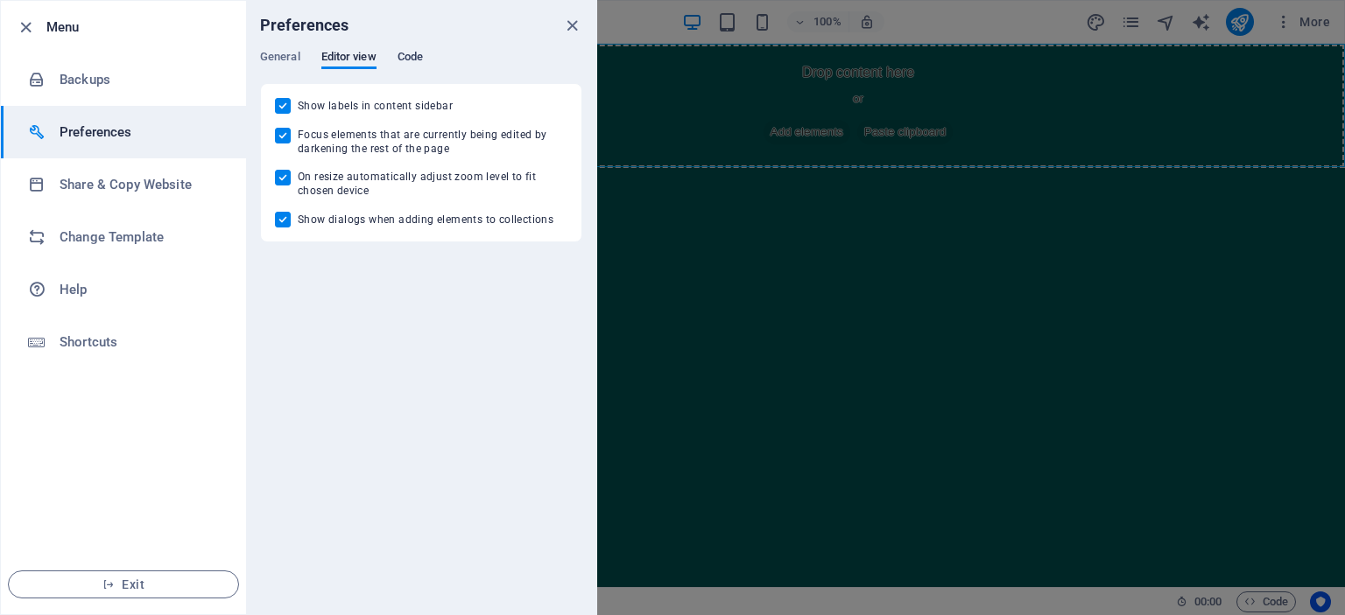
click at [407, 60] on span "Code" at bounding box center [409, 58] width 25 height 25
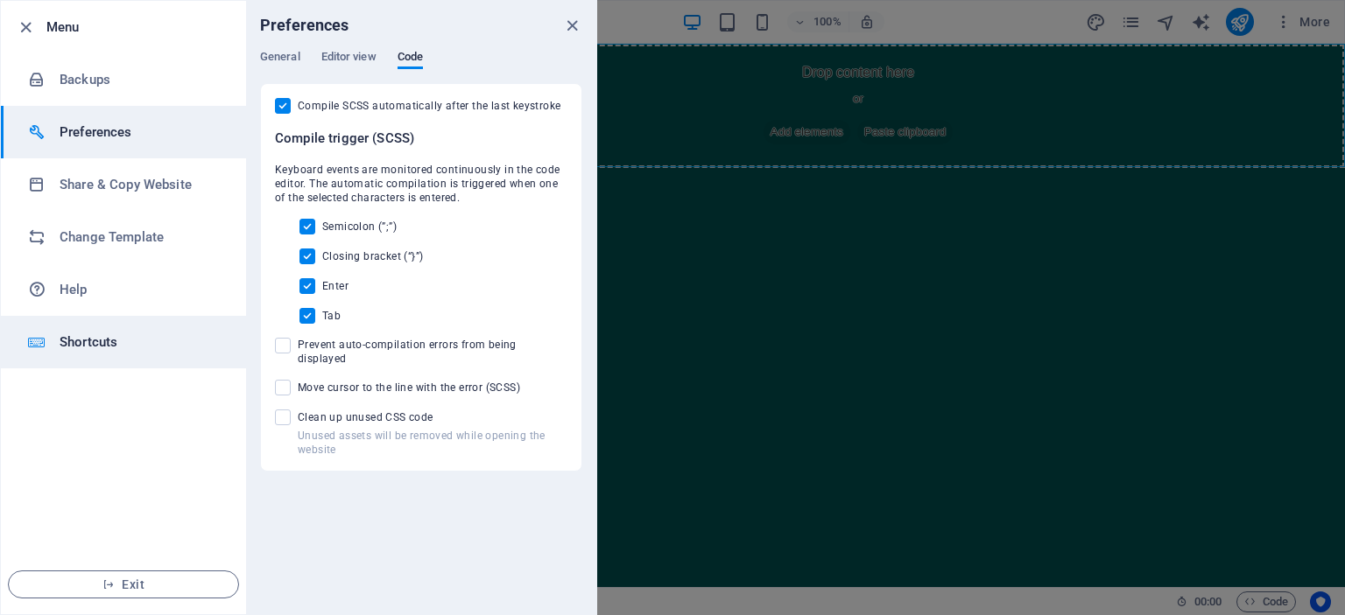
click at [52, 335] on div at bounding box center [44, 343] width 32 height 18
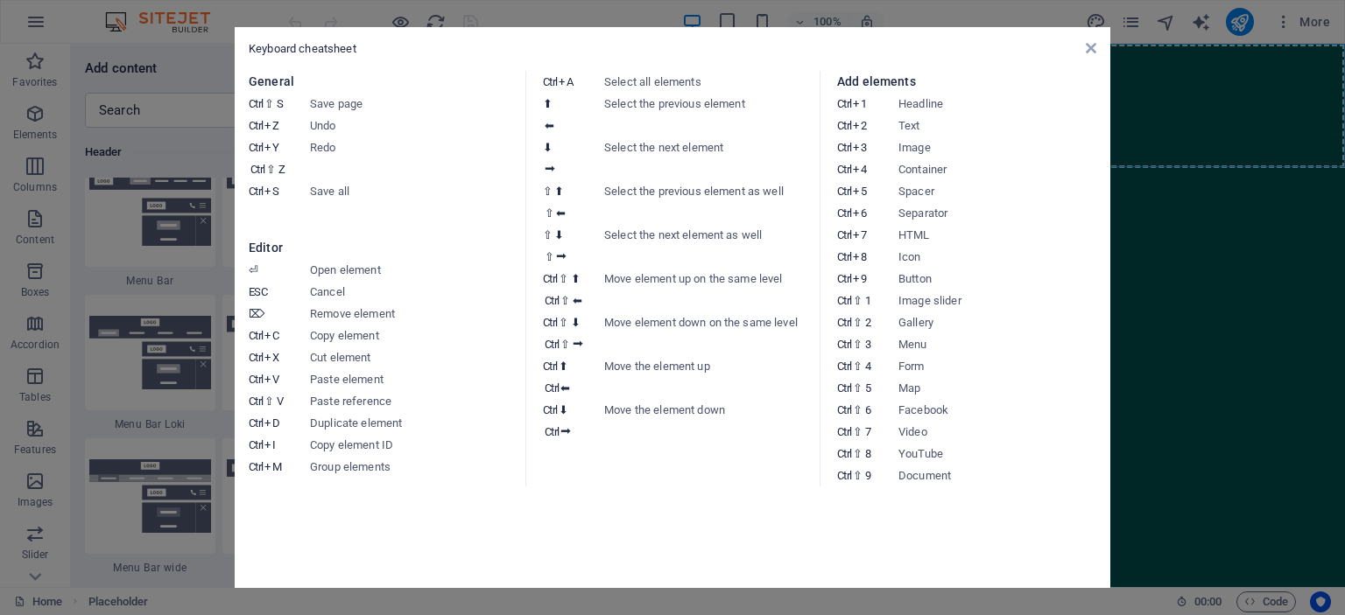
click at [216, 80] on aside "Keyboard cheatsheet General Ctrl ⇧ S Save page Ctrl Z Undo Ctrl Y Ctrl ⇧ Z Redo…" at bounding box center [672, 307] width 1345 height 615
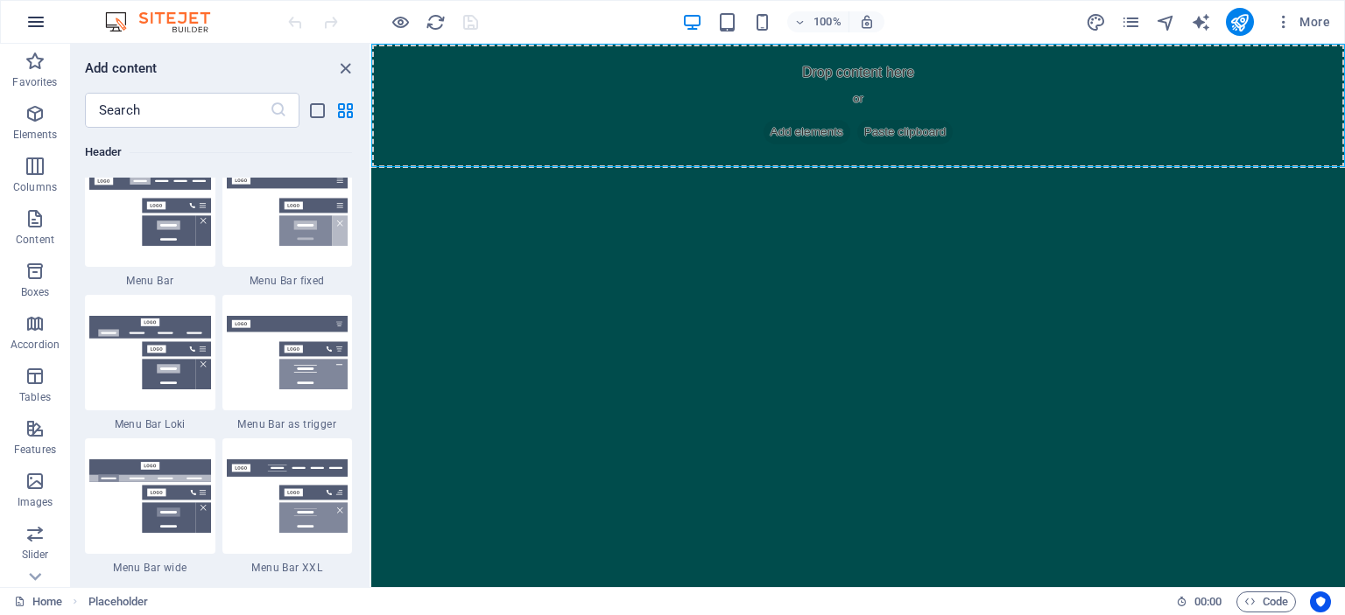
click at [27, 25] on icon "button" at bounding box center [35, 21] width 21 height 21
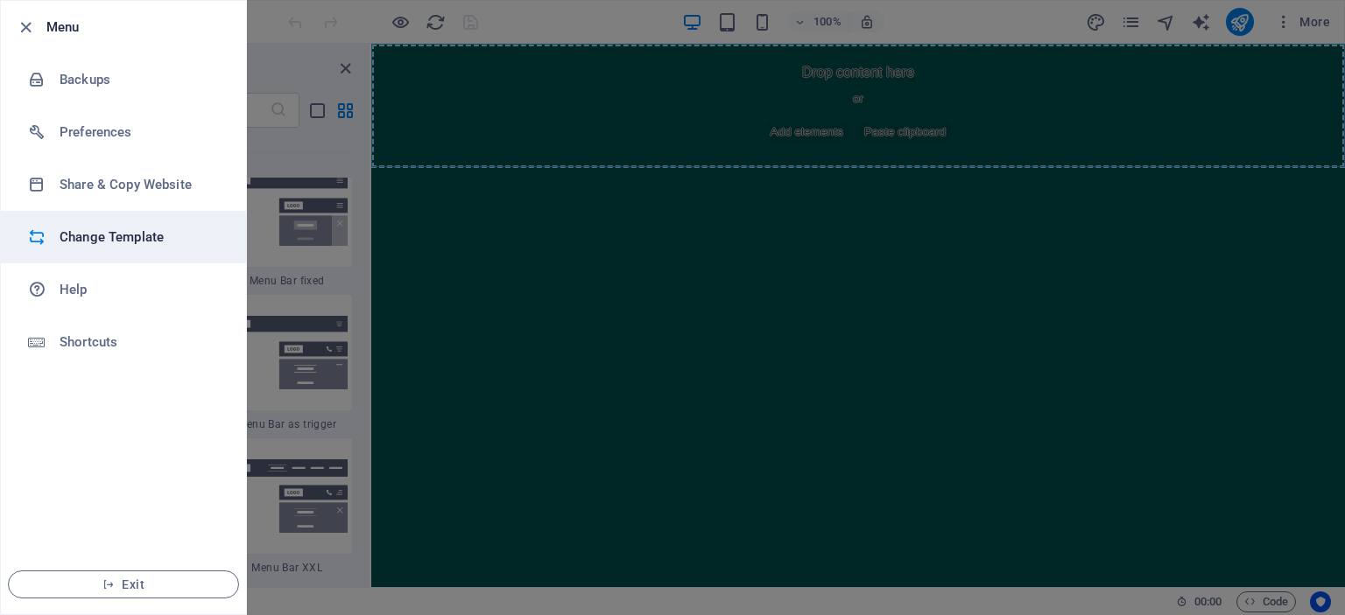
click at [107, 244] on h6 "Change Template" at bounding box center [141, 237] width 162 height 21
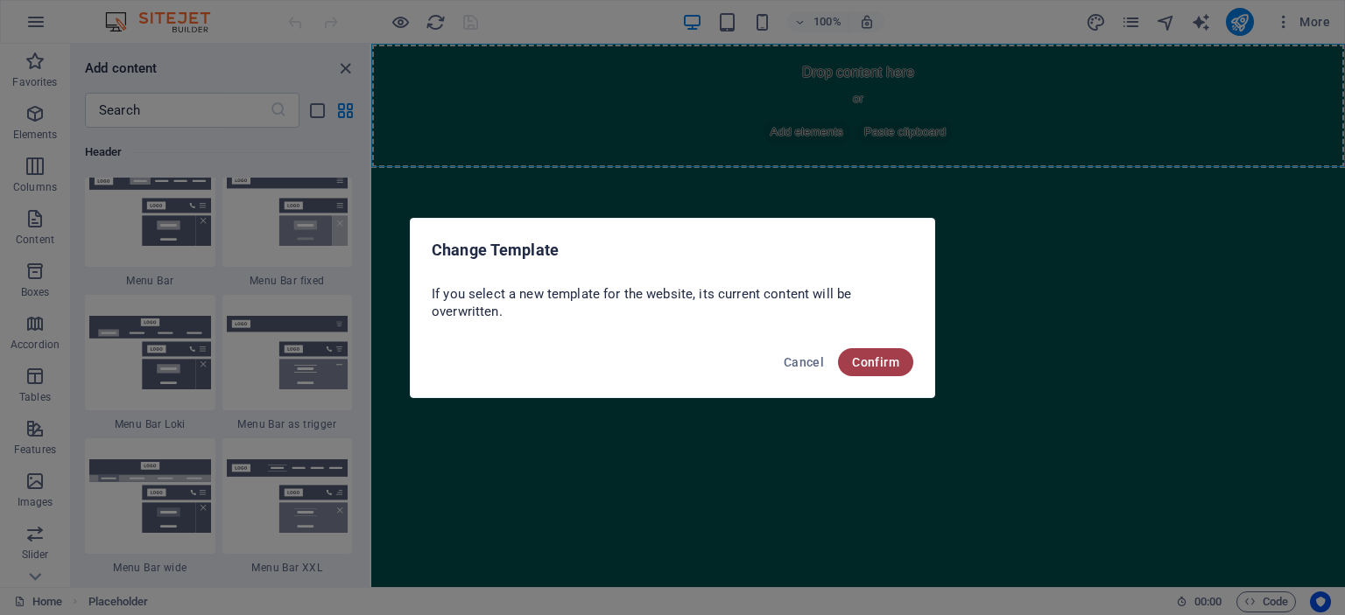
click at [861, 364] on span "Confirm" at bounding box center [875, 362] width 47 height 14
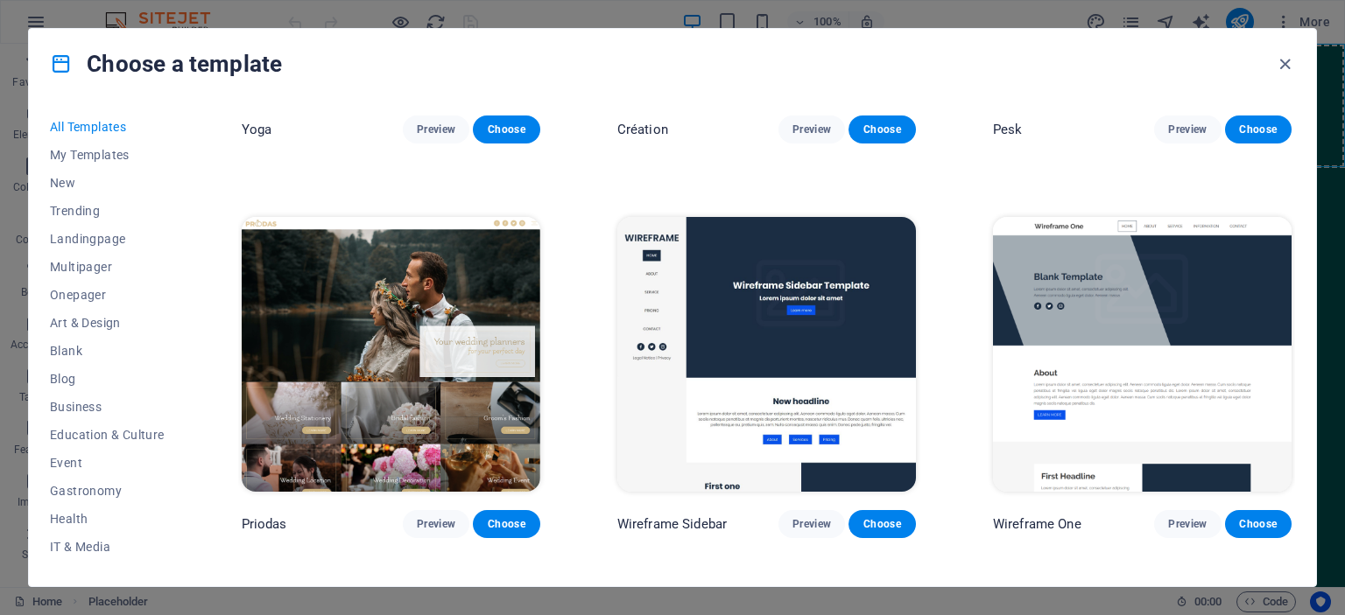
scroll to position [6604, 0]
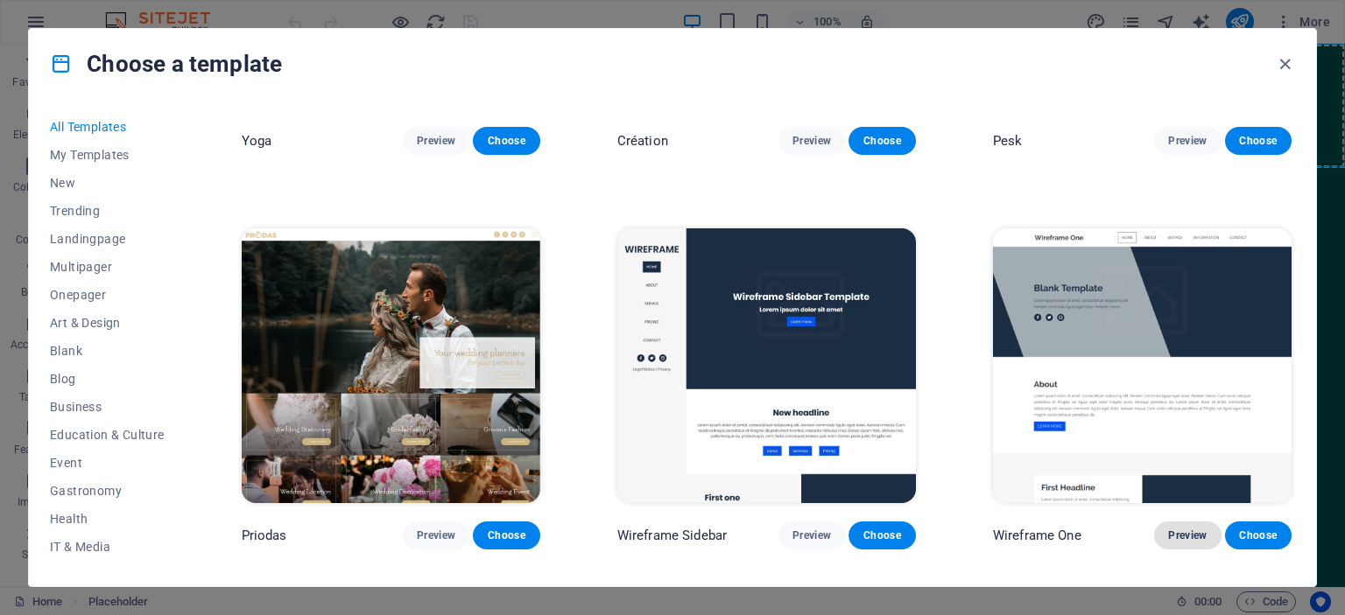
click at [1197, 529] on span "Preview" at bounding box center [1187, 536] width 39 height 14
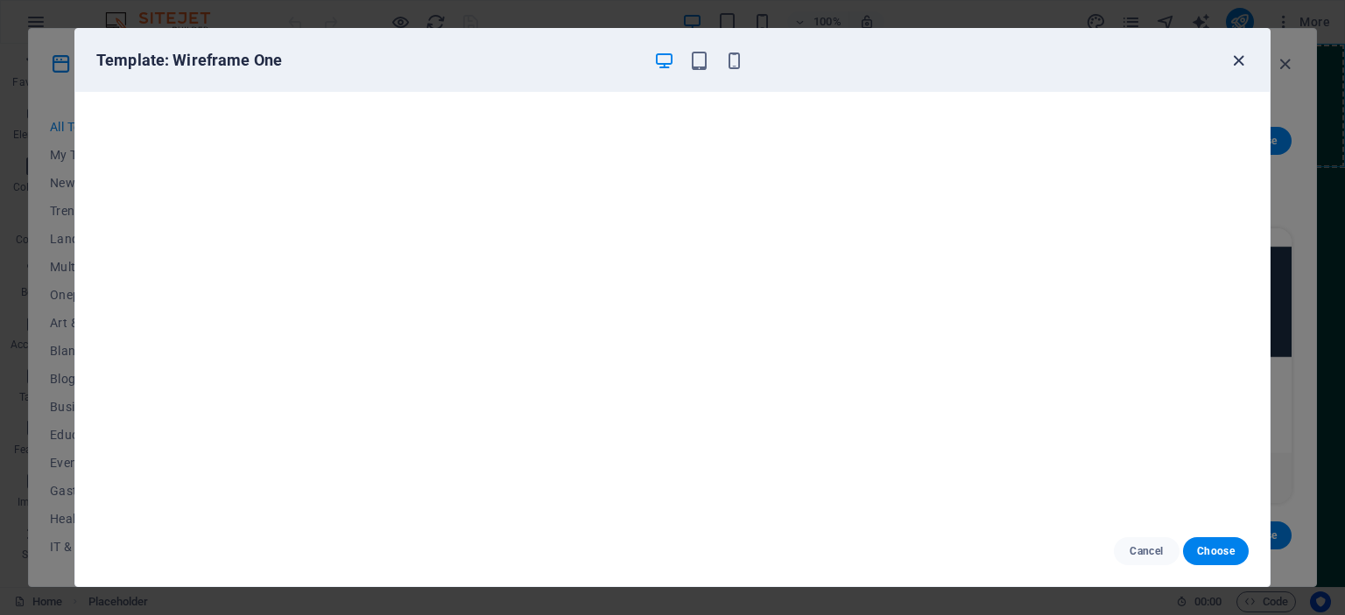
click at [1236, 60] on icon "button" at bounding box center [1238, 61] width 20 height 20
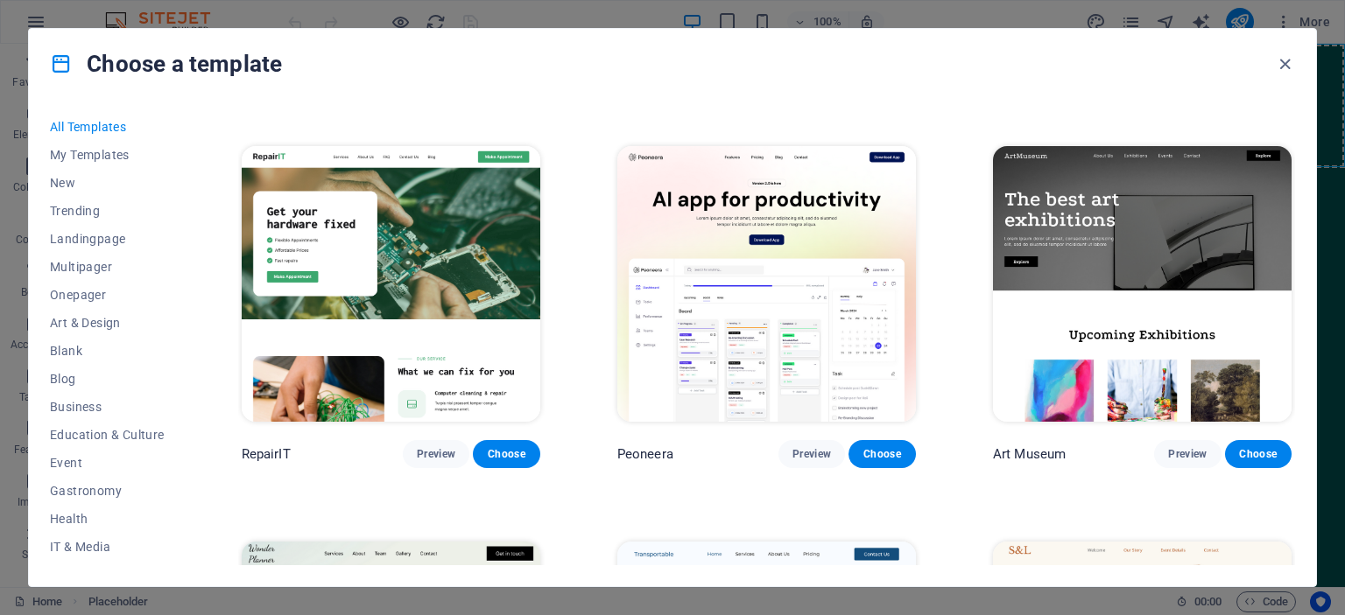
scroll to position [361, 0]
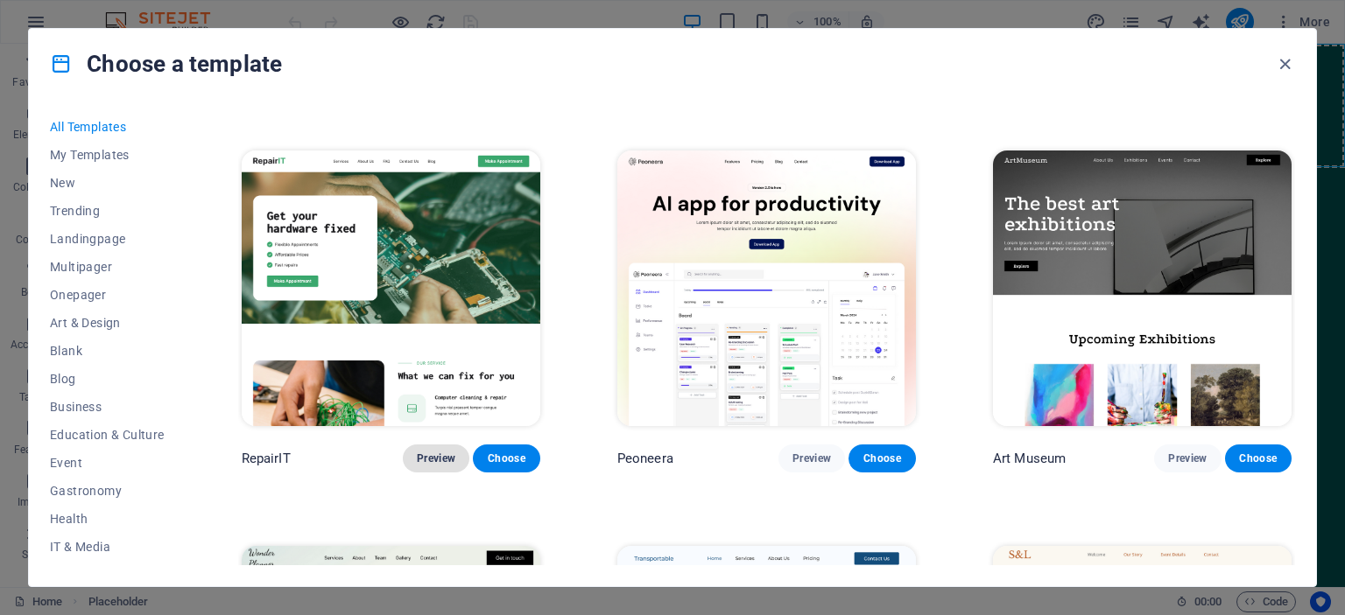
click at [432, 453] on span "Preview" at bounding box center [436, 459] width 39 height 14
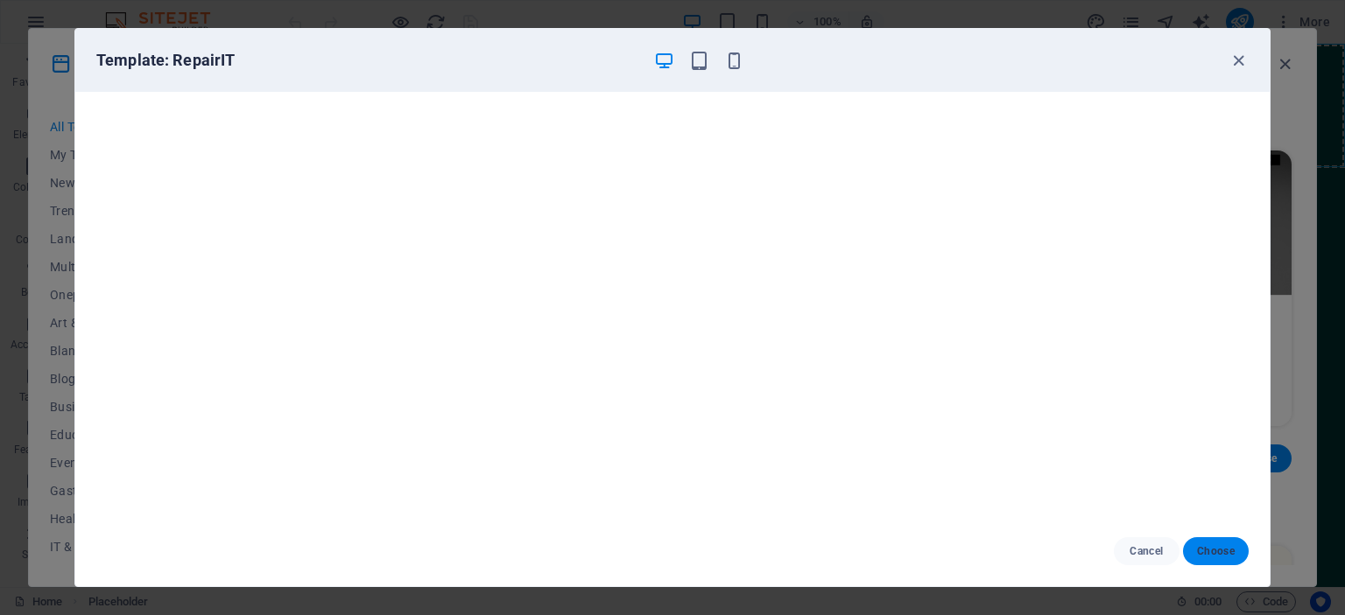
click at [1218, 543] on button "Choose" at bounding box center [1216, 551] width 66 height 28
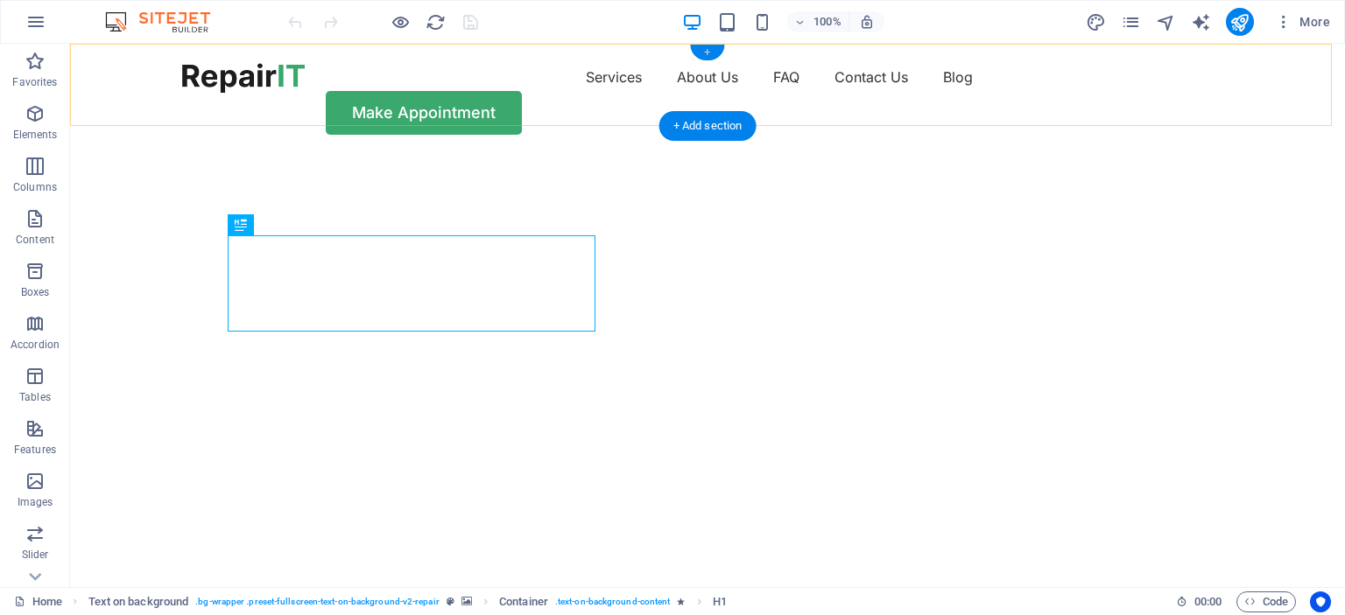
click at [710, 52] on div "+" at bounding box center [707, 53] width 34 height 16
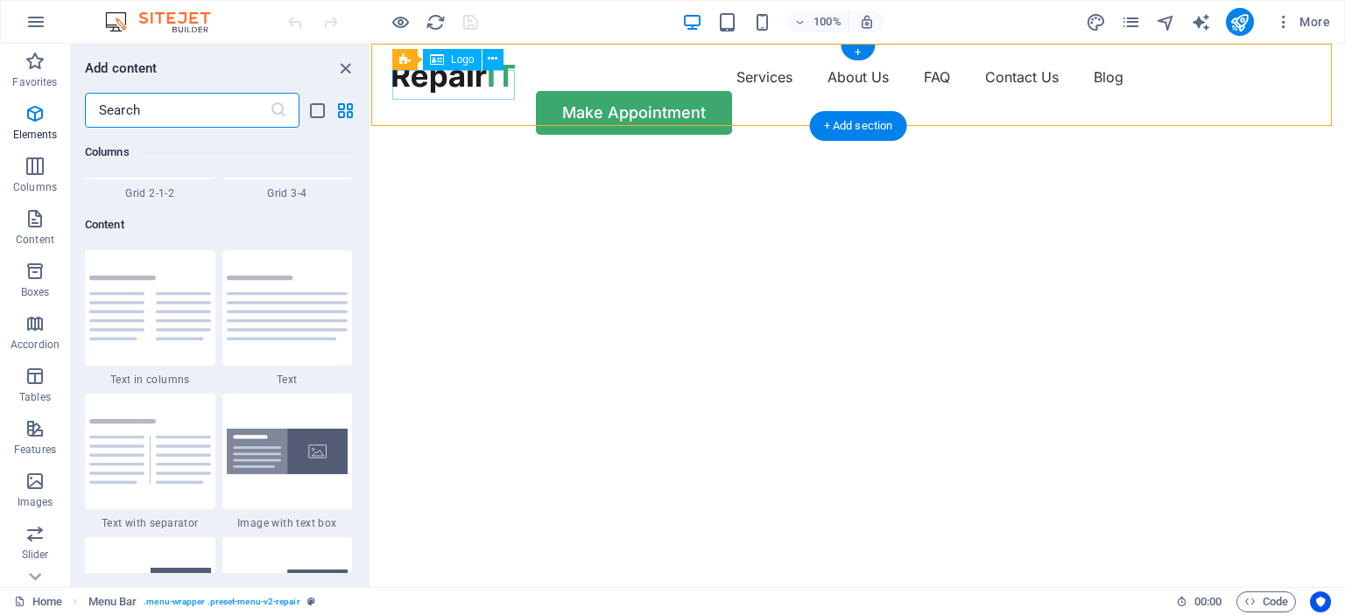
scroll to position [3063, 0]
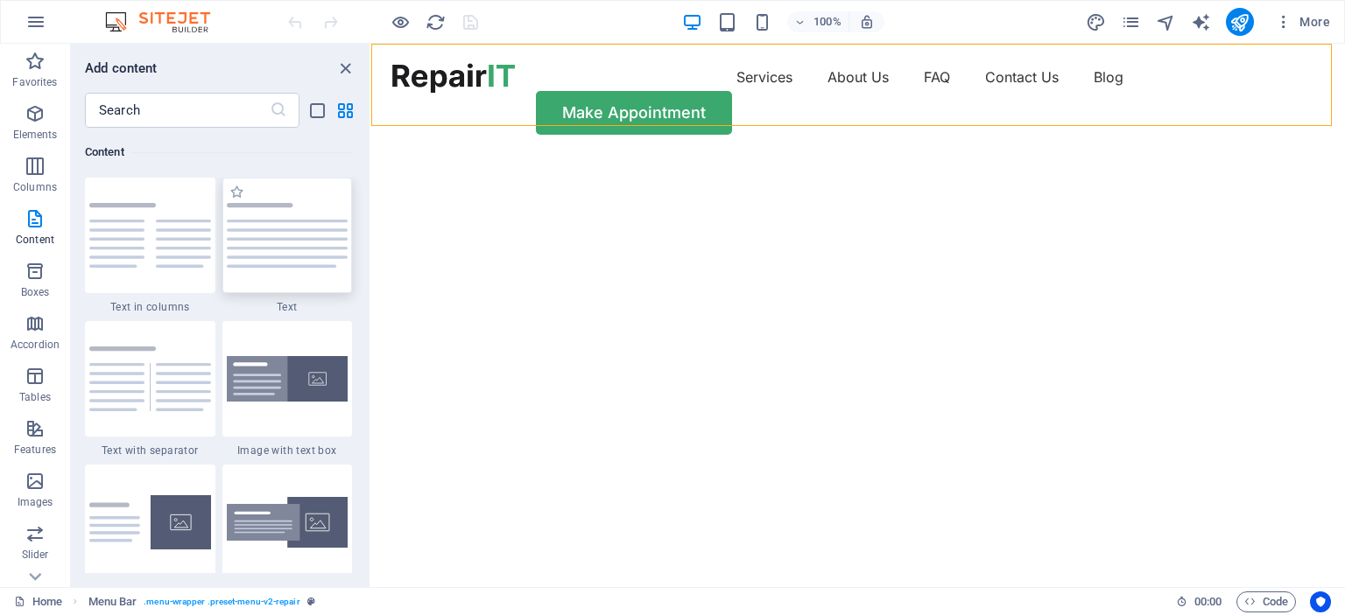
click at [256, 240] on div at bounding box center [287, 236] width 130 height 116
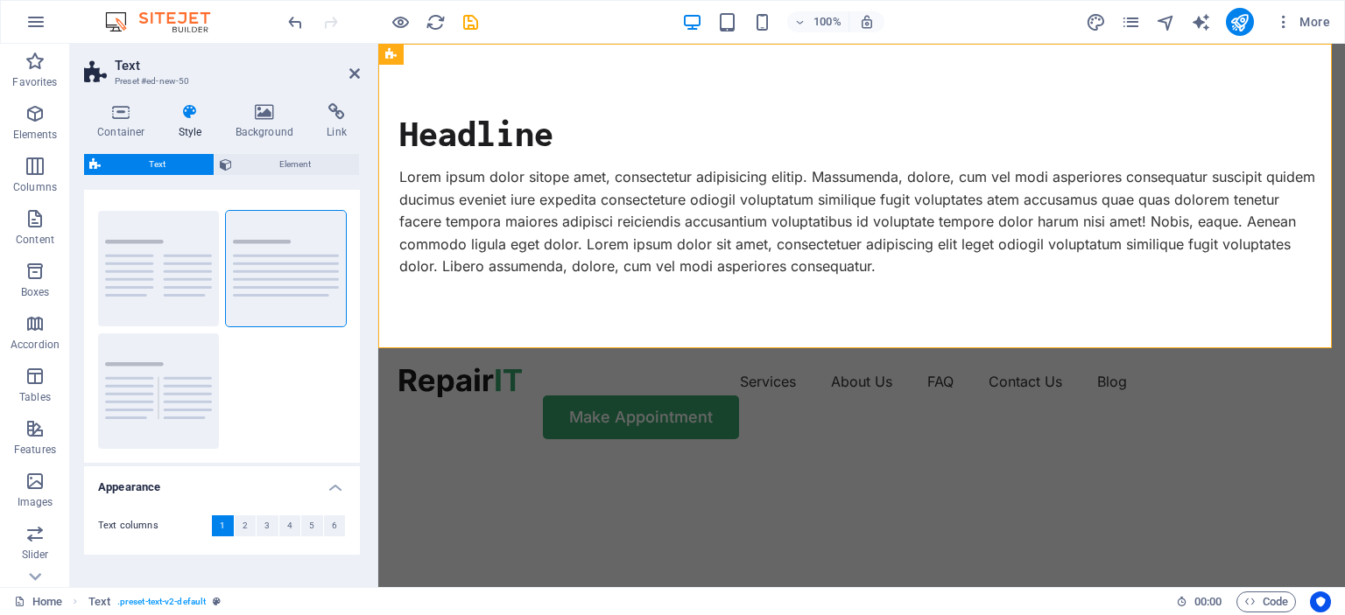
scroll to position [0, 0]
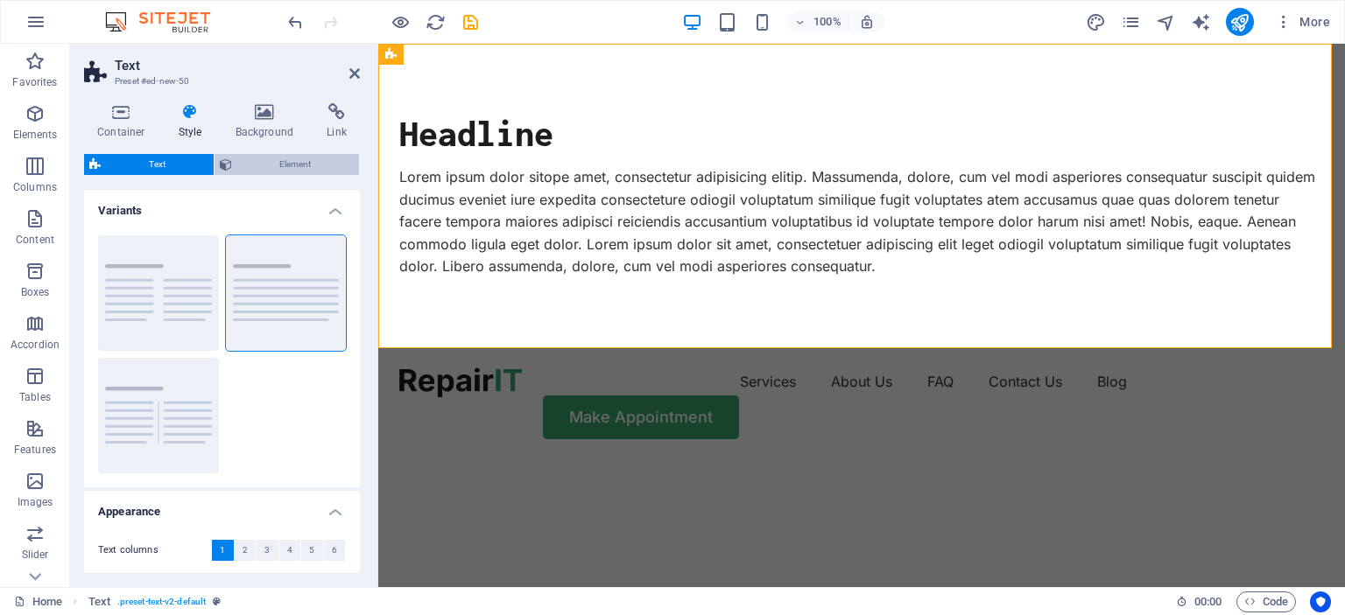
click at [277, 161] on span "Element" at bounding box center [295, 164] width 117 height 21
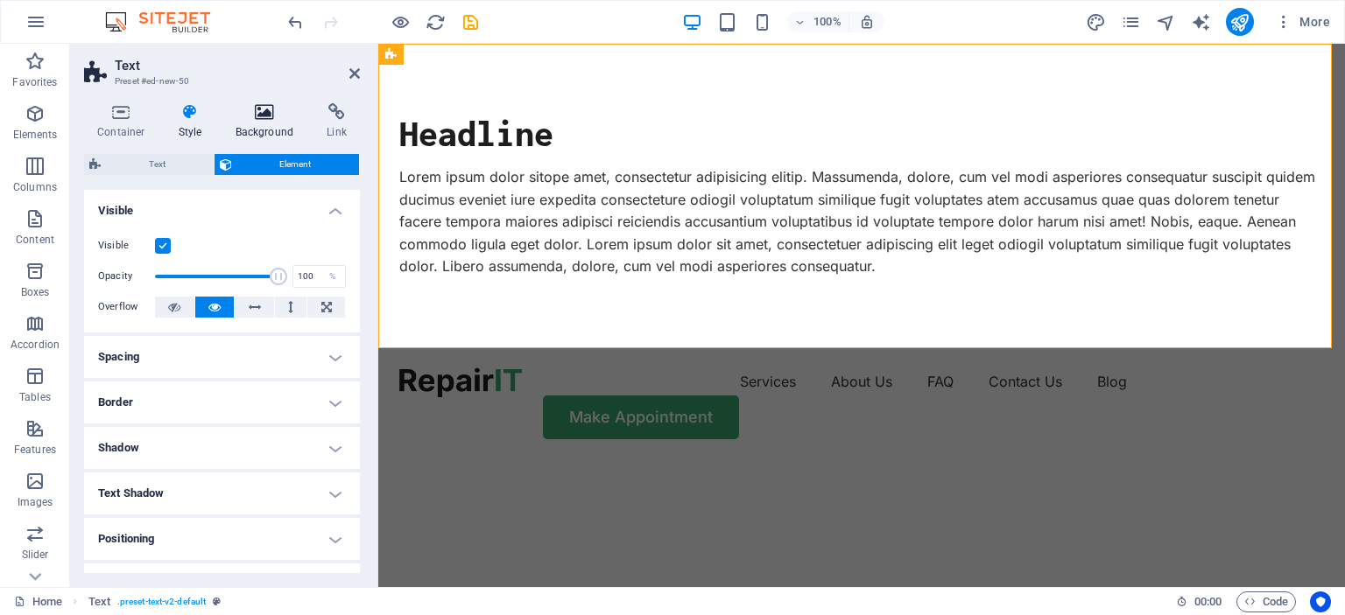
click at [276, 118] on icon at bounding box center [264, 112] width 85 height 18
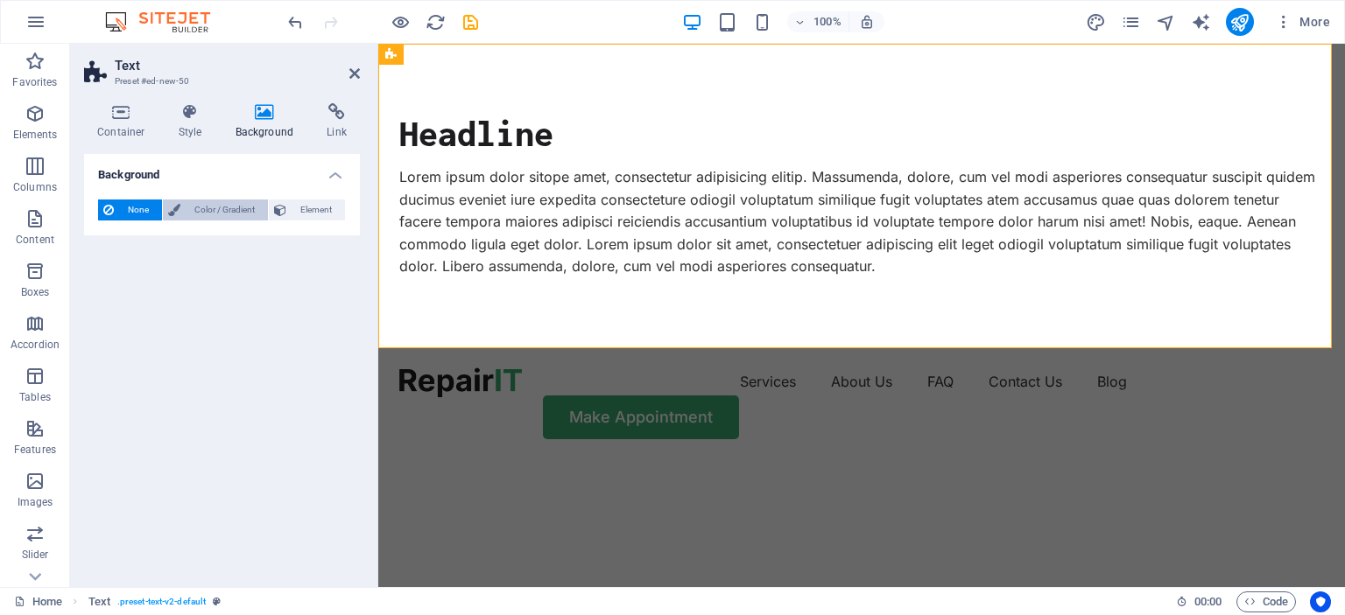
click at [249, 209] on span "Color / Gradient" at bounding box center [224, 210] width 77 height 21
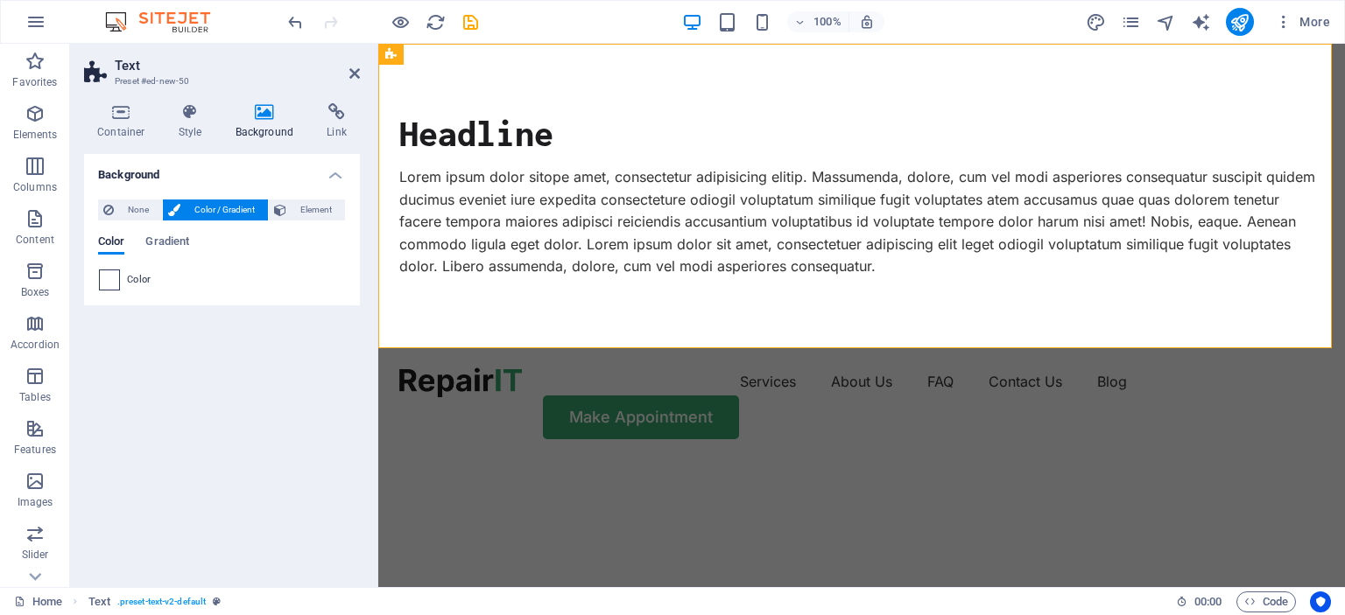
click at [109, 283] on span at bounding box center [109, 279] width 19 height 19
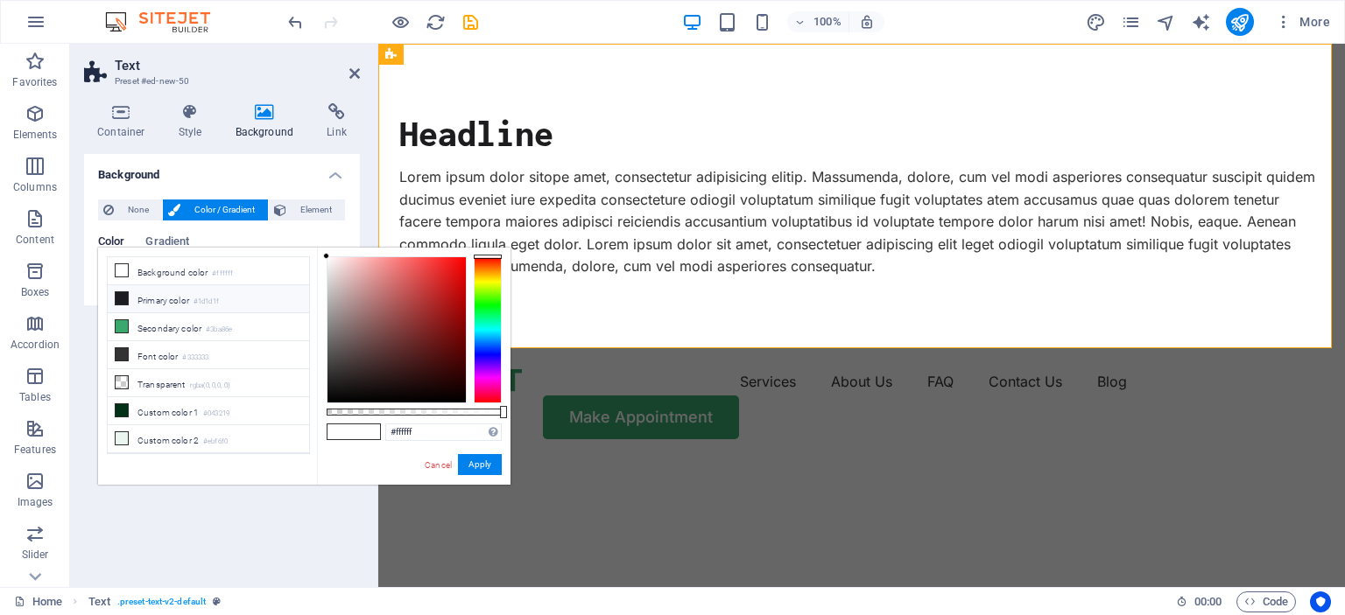
click at [137, 298] on li "Primary color #1d1d1f" at bounding box center [208, 299] width 201 height 28
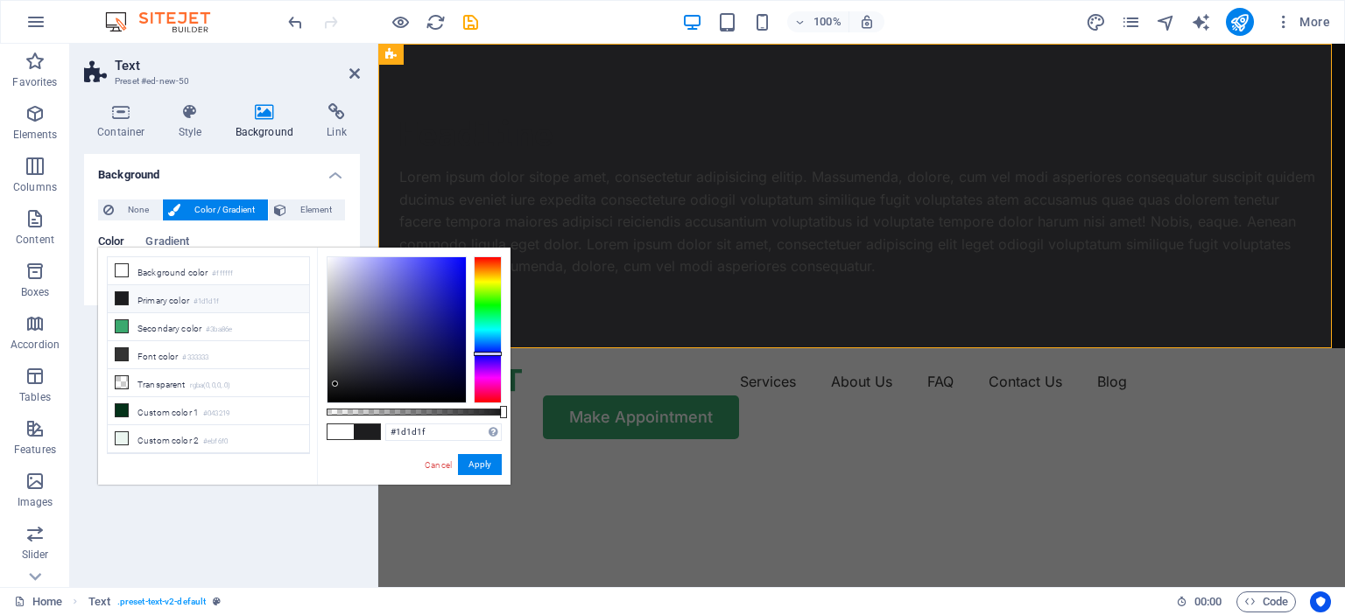
click at [370, 426] on span at bounding box center [367, 432] width 26 height 15
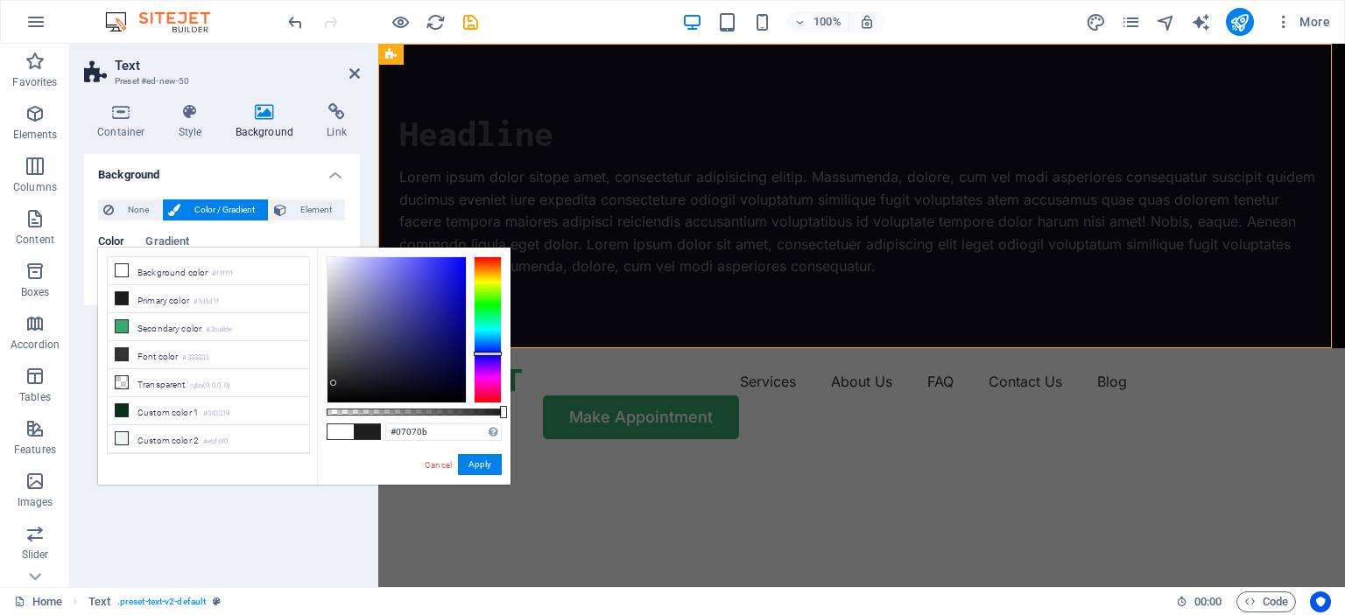
type input "#000000"
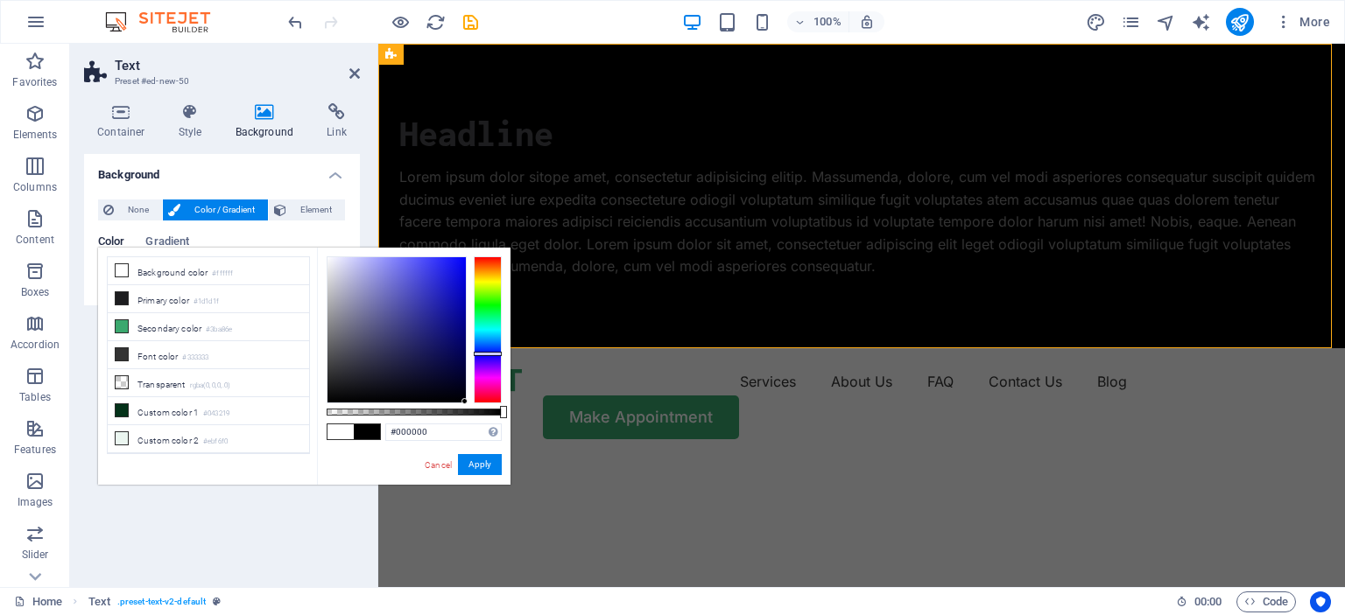
drag, startPoint x: 334, startPoint y: 383, endPoint x: 473, endPoint y: 410, distance: 141.6
click at [473, 404] on div at bounding box center [414, 329] width 175 height 147
click at [483, 461] on button "Apply" at bounding box center [480, 464] width 44 height 21
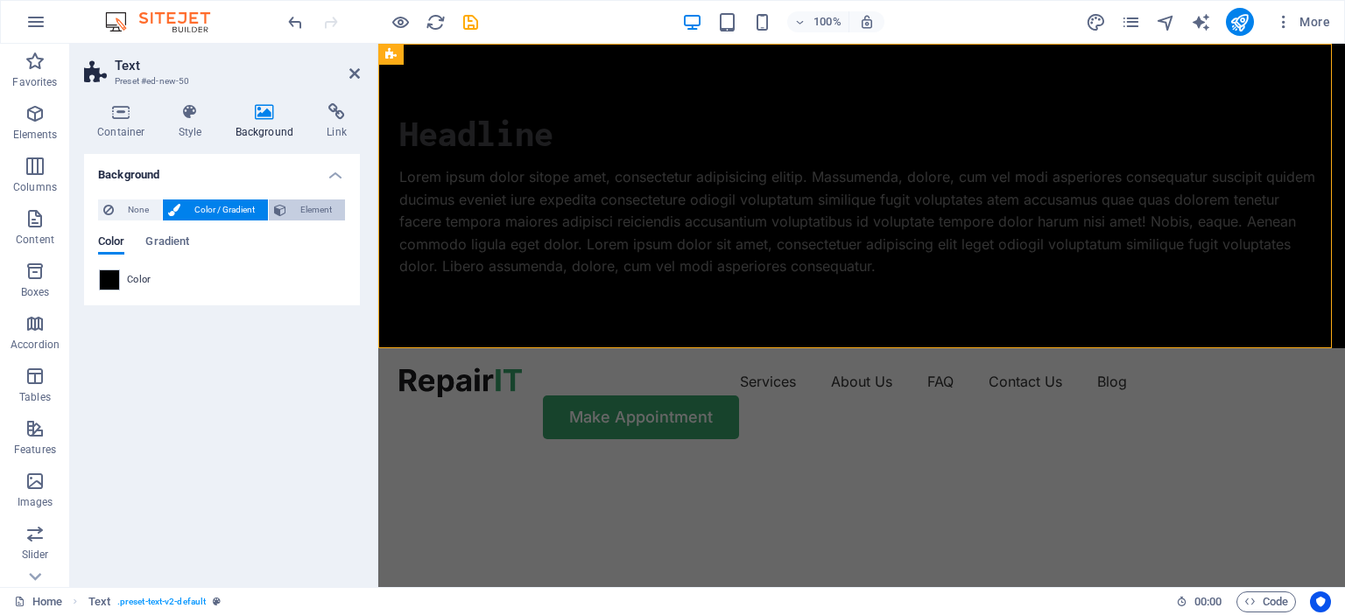
click at [301, 204] on span "Element" at bounding box center [315, 210] width 48 height 21
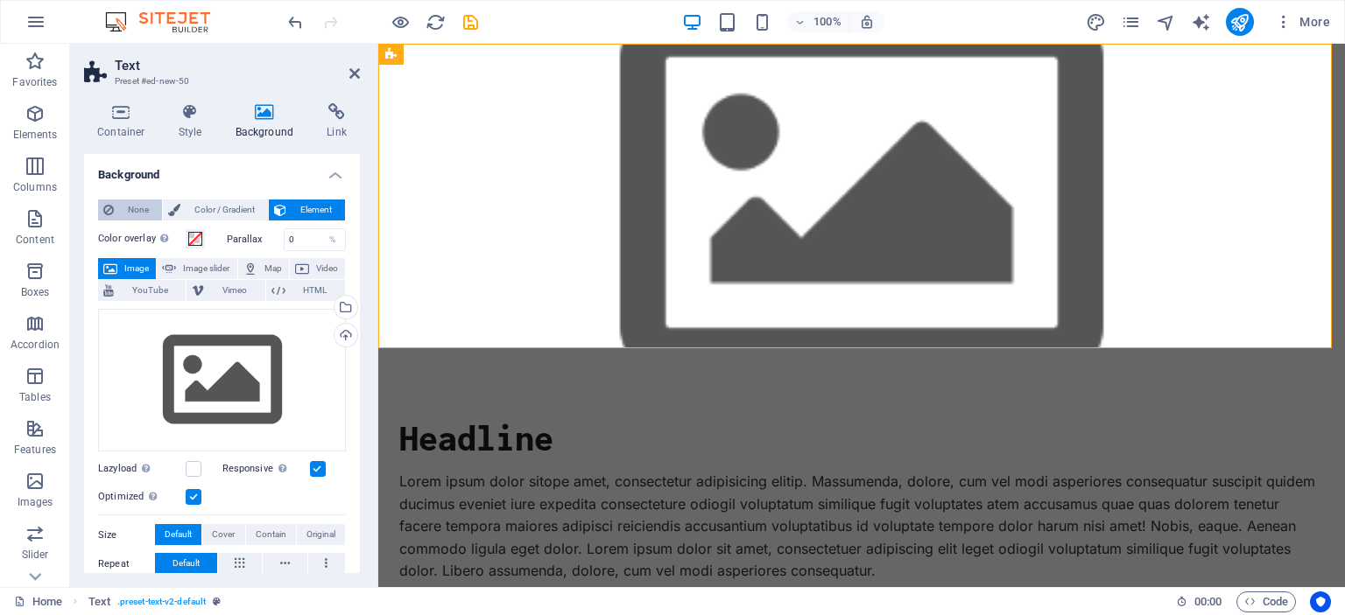
click at [135, 201] on span "None" at bounding box center [138, 210] width 38 height 21
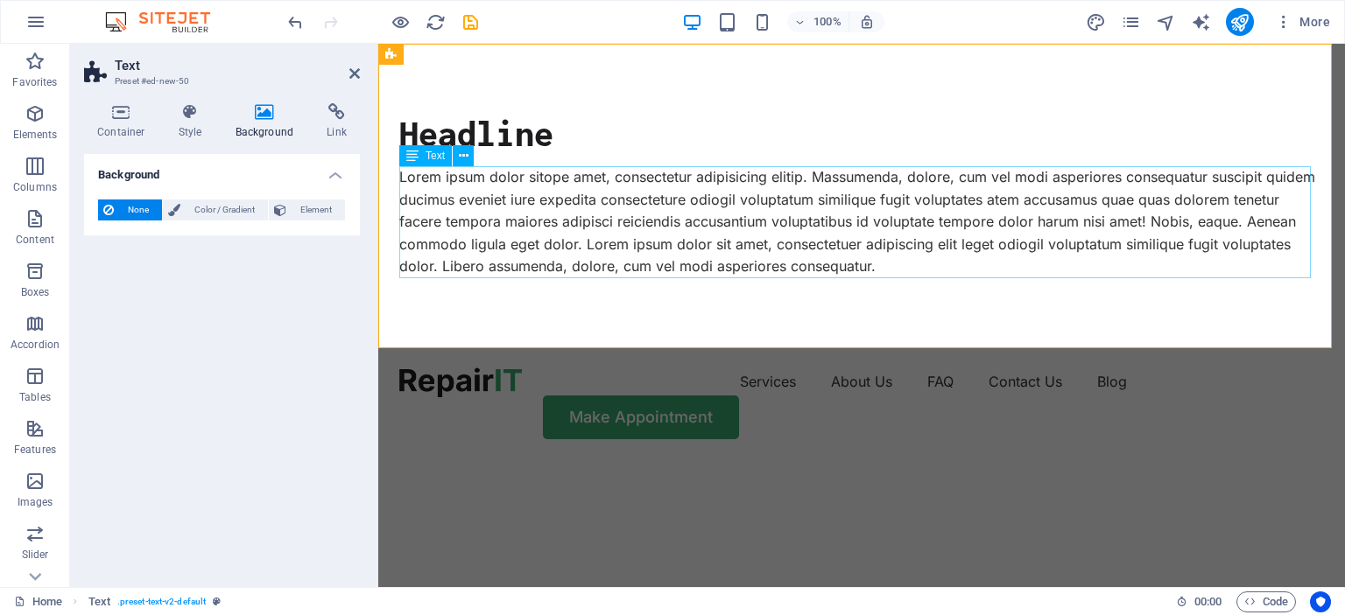
click at [659, 194] on div "Lorem ipsum dolor sitope amet, consectetur adipisicing elitip. Massumenda, dolo…" at bounding box center [861, 222] width 924 height 112
